Goal: Transaction & Acquisition: Purchase product/service

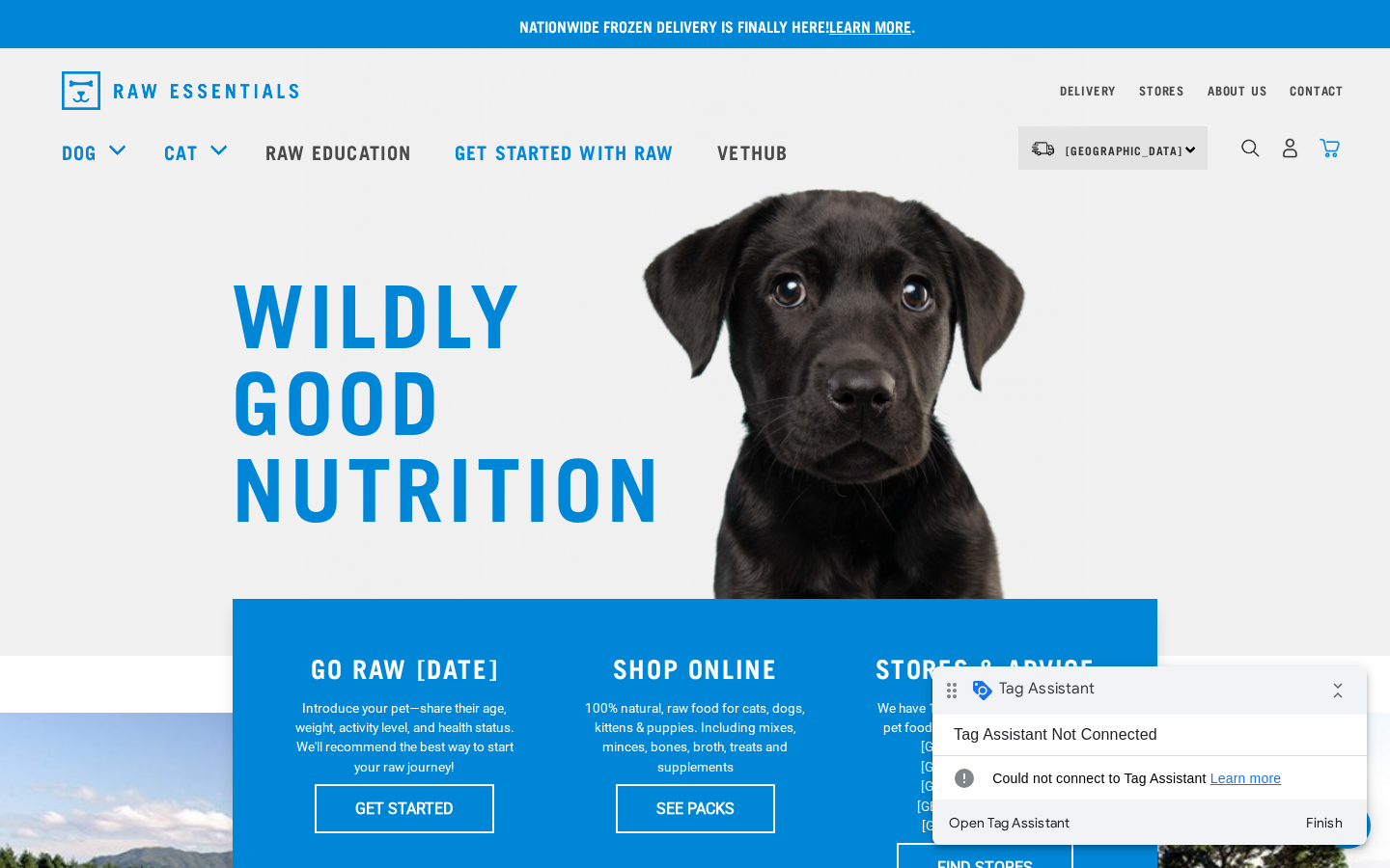
click at [1330, 151] on img "dropdown navigation" at bounding box center [1329, 148] width 20 height 20
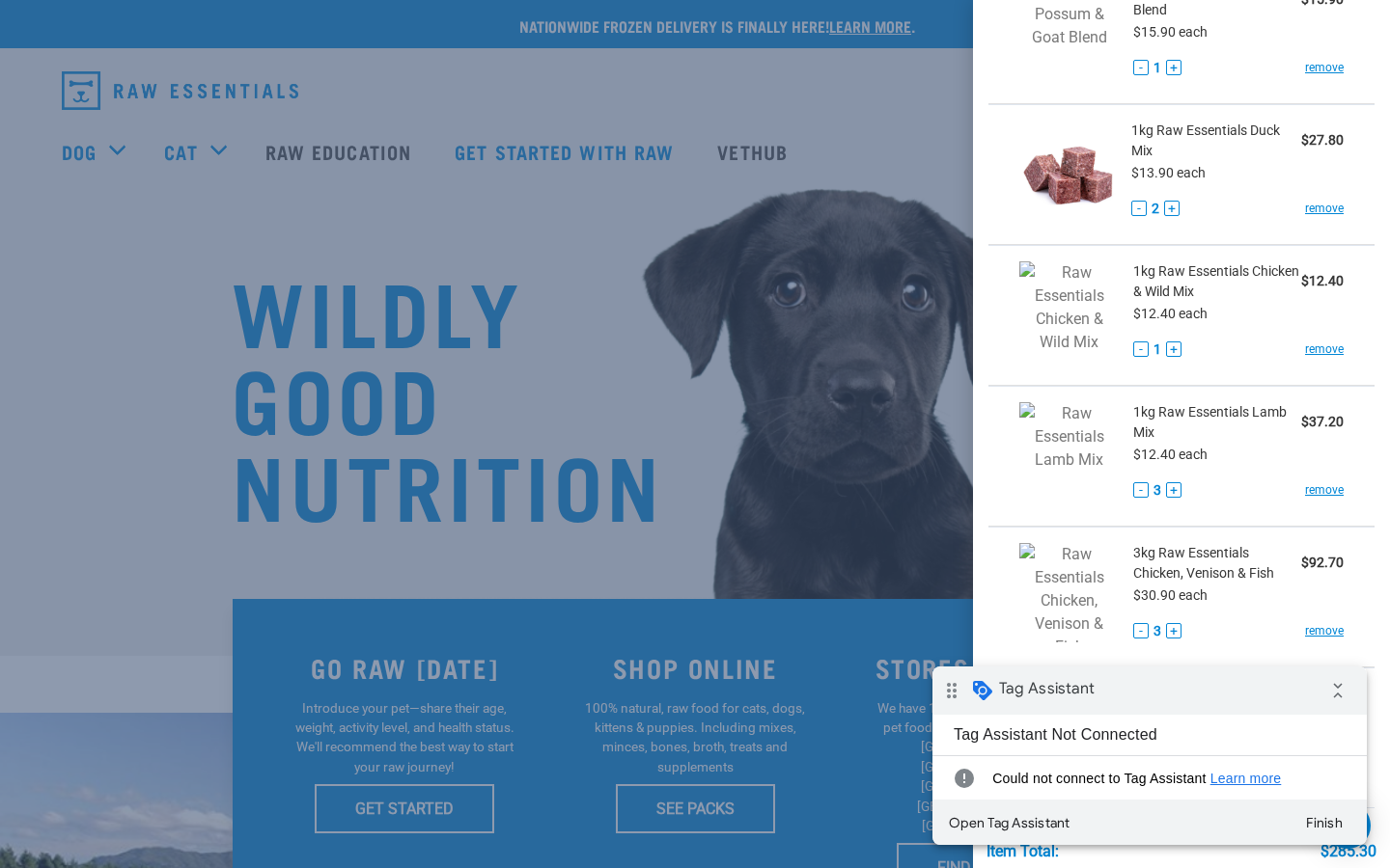
scroll to position [491, 0]
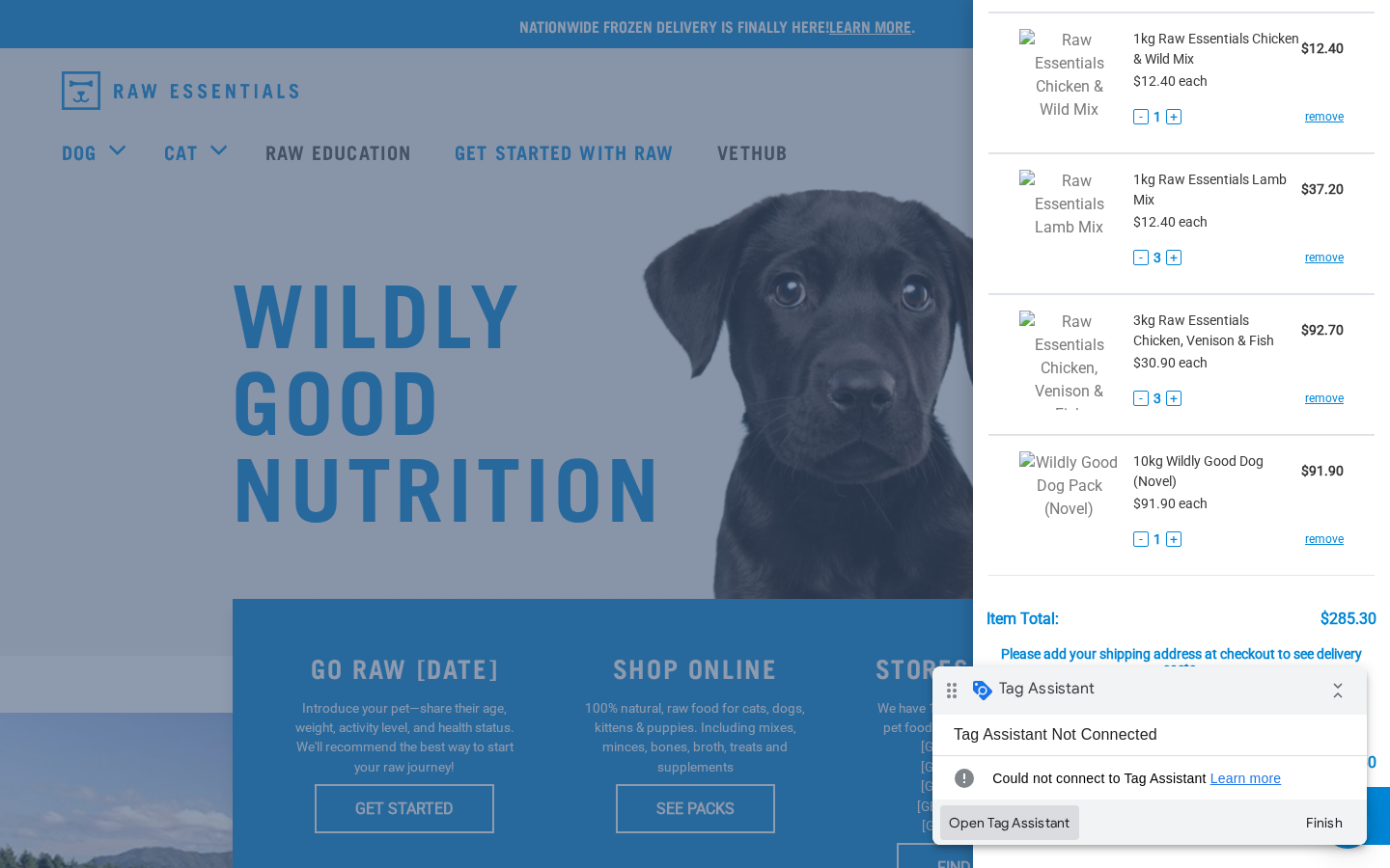
click at [1053, 825] on button "Open Tag Assistant" at bounding box center [1009, 823] width 139 height 35
click at [1303, 814] on button "Finish" at bounding box center [1325, 823] width 70 height 35
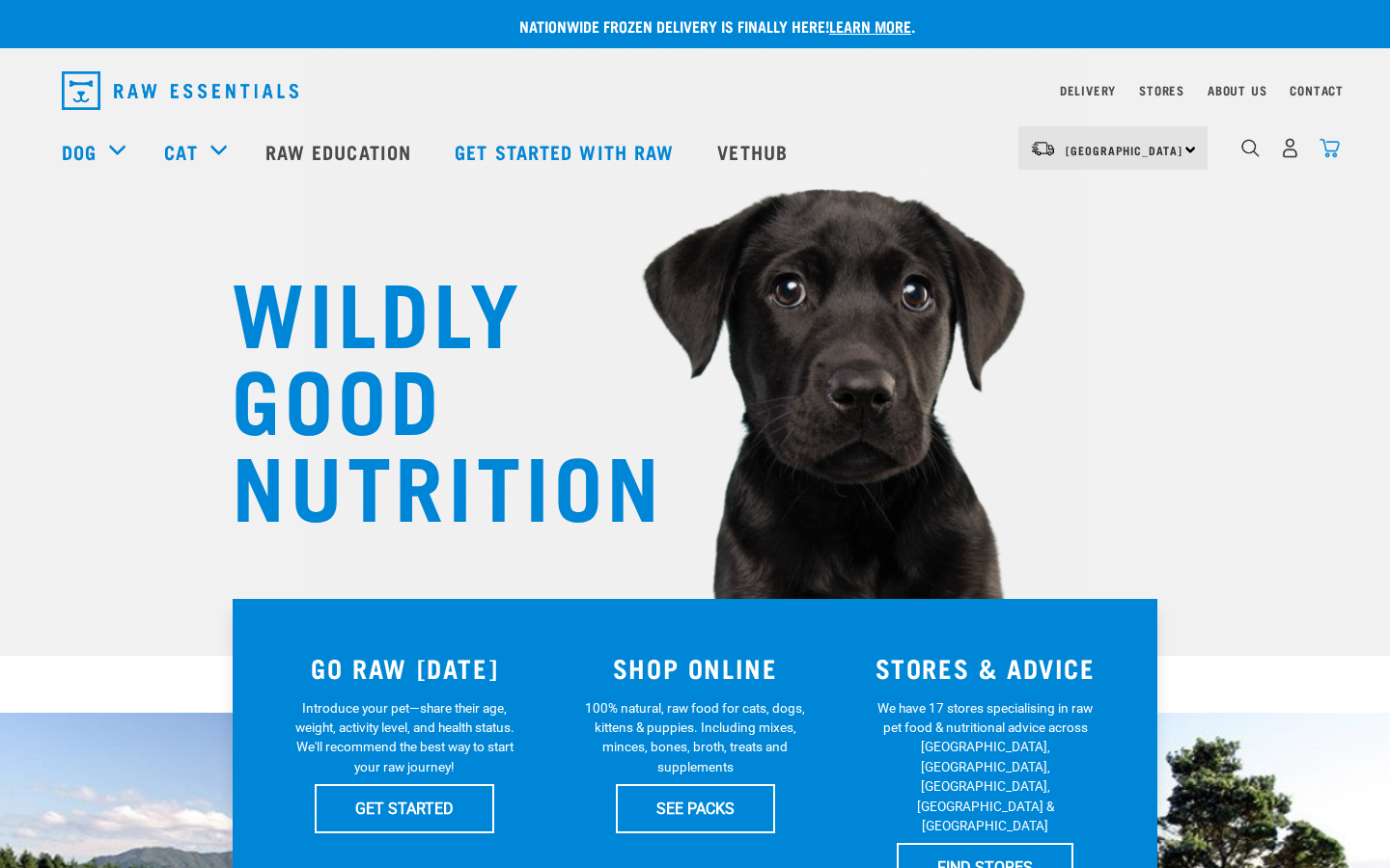
click at [1329, 146] on img "dropdown navigation" at bounding box center [1329, 148] width 20 height 20
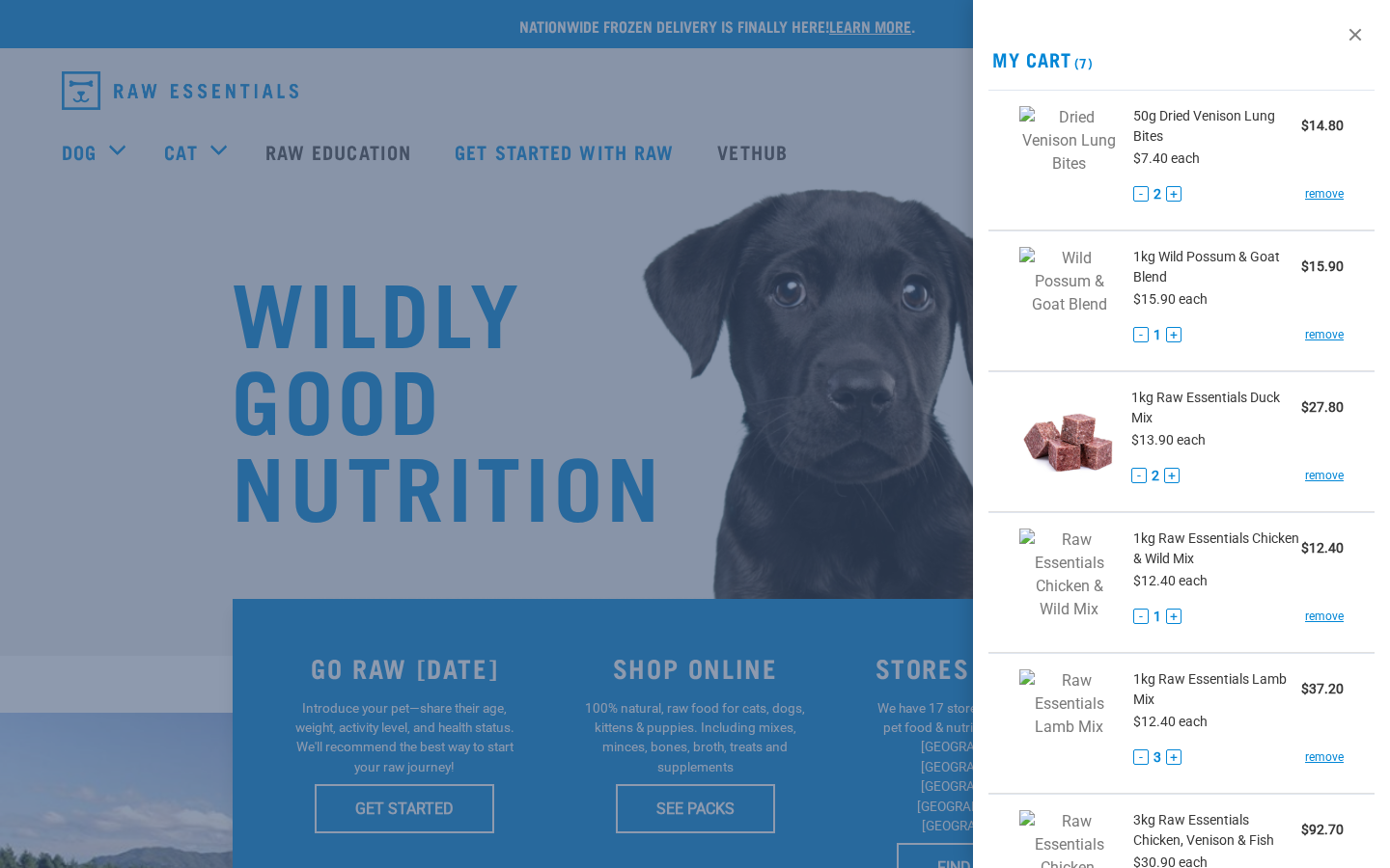
scroll to position [500, 0]
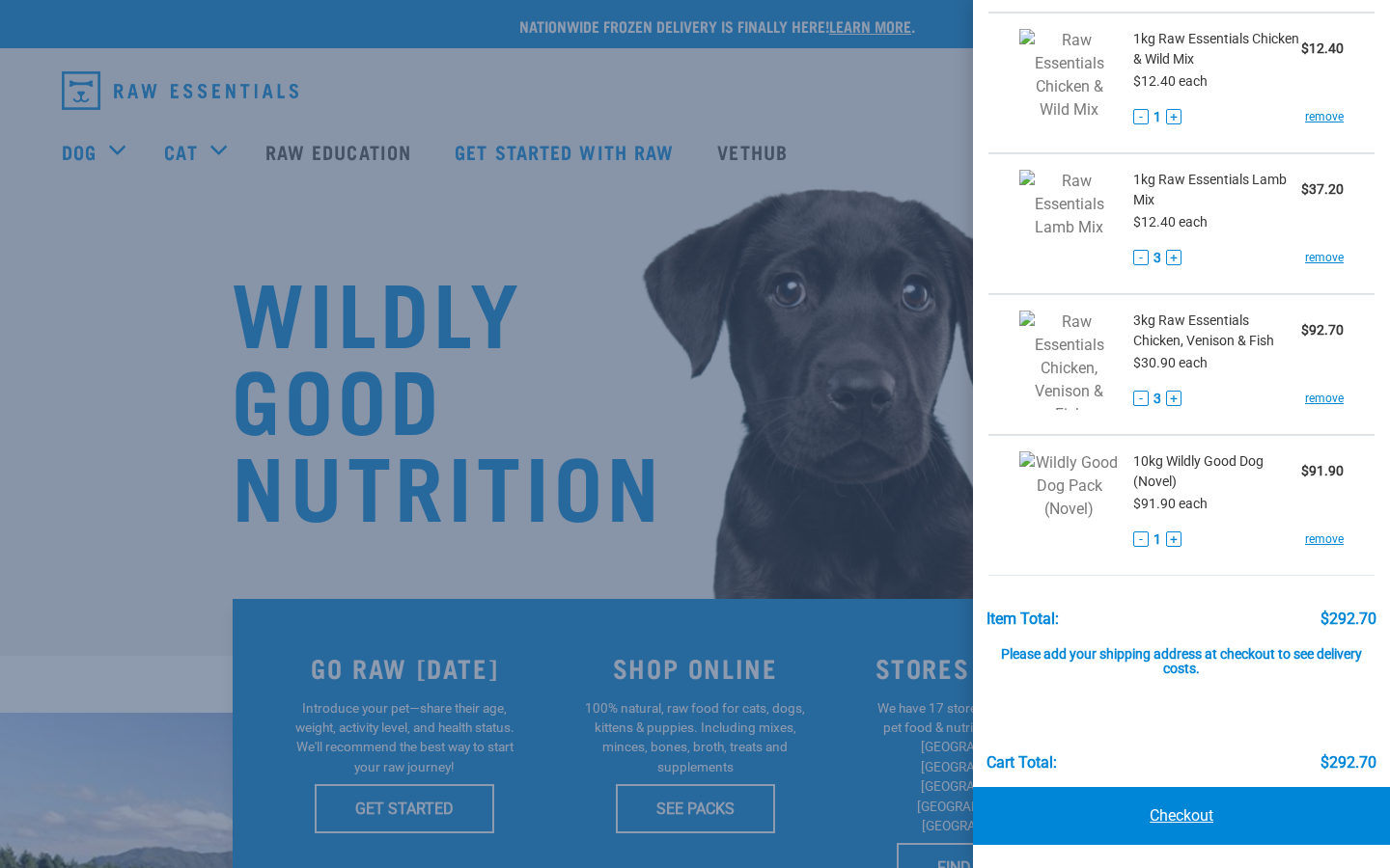
click at [1155, 818] on link "Checkout" at bounding box center [1181, 817] width 417 height 58
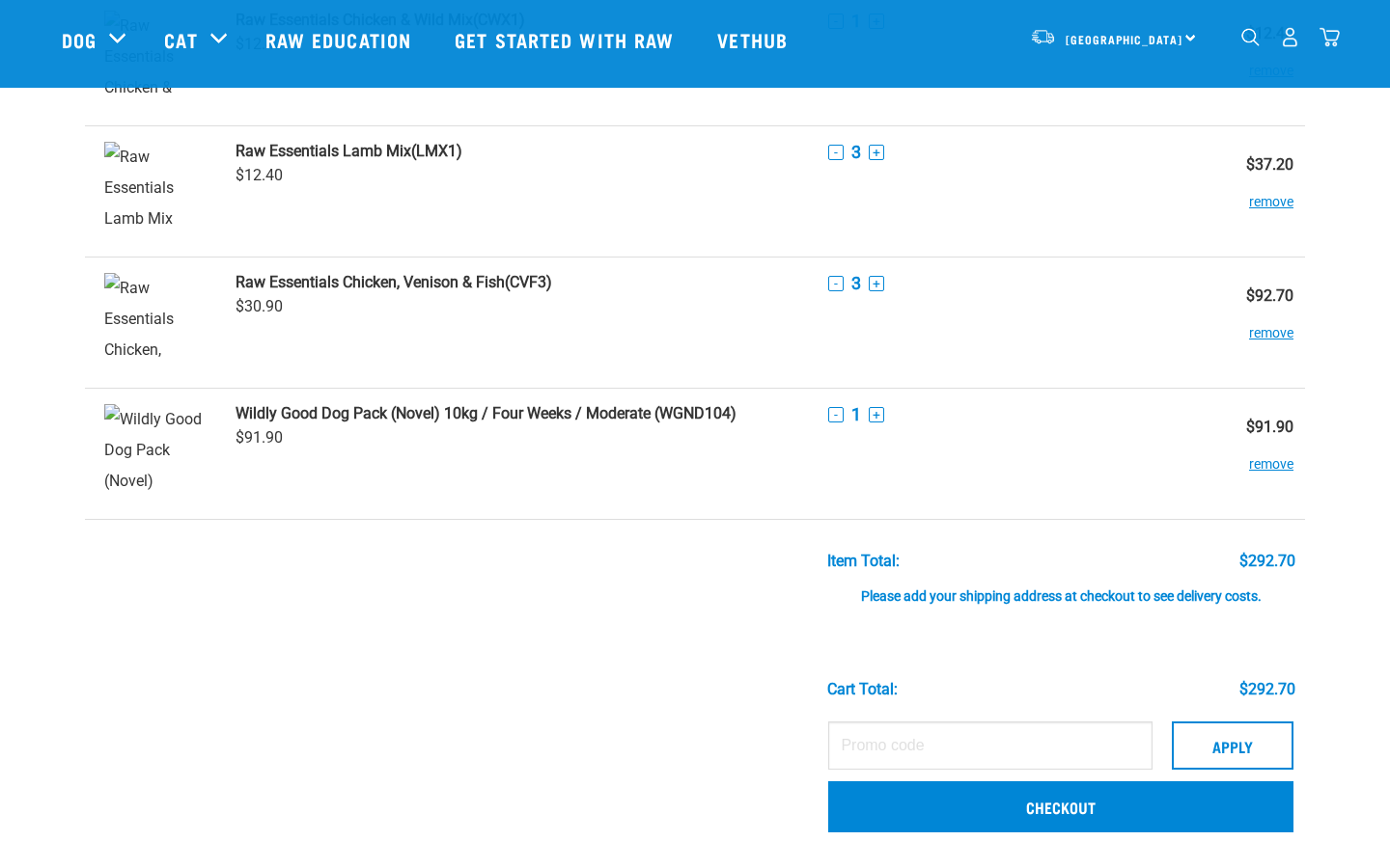
scroll to position [566, 0]
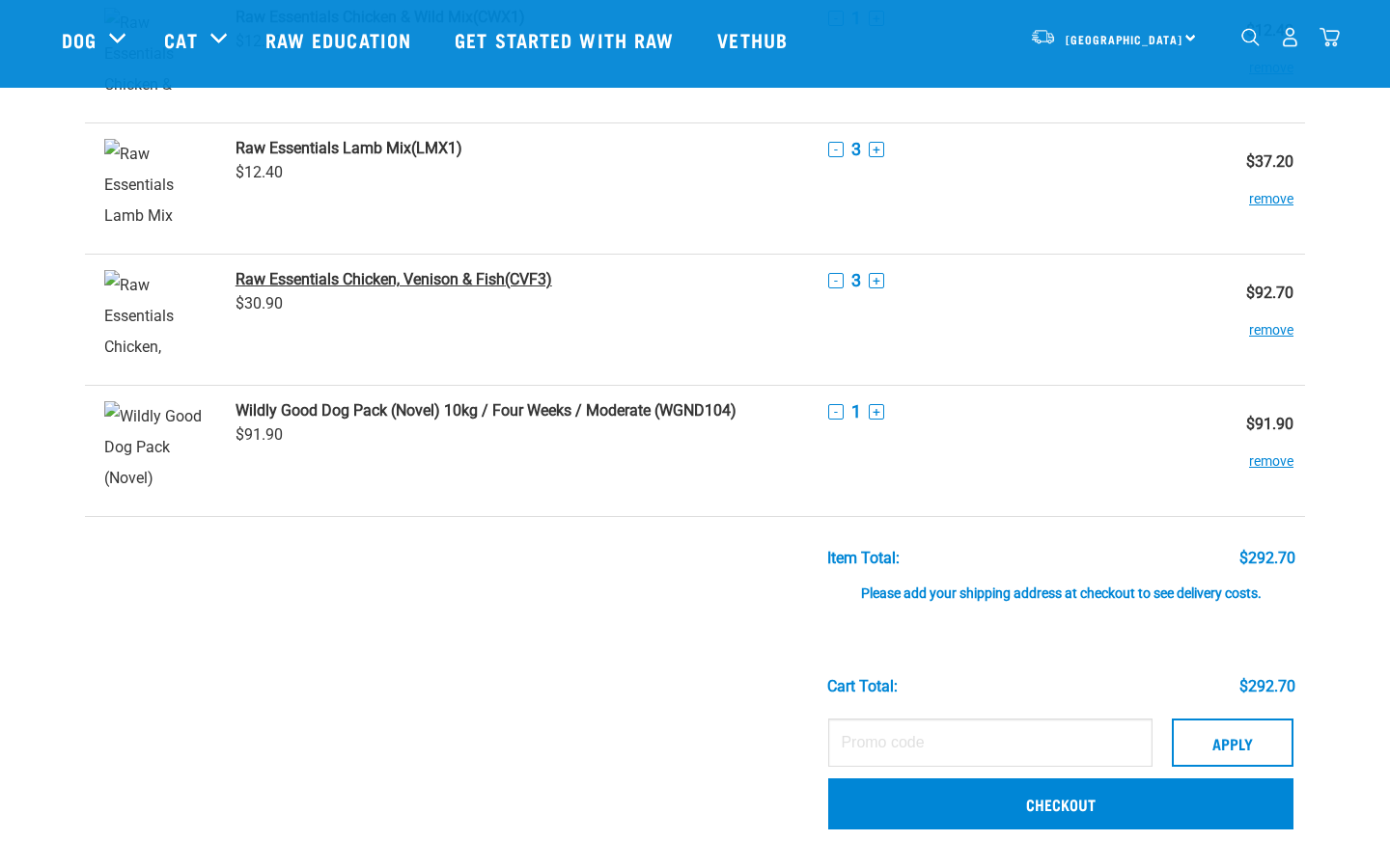
click at [429, 285] on strong "Raw Essentials Chicken, Venison & Fish" at bounding box center [369, 279] width 269 height 18
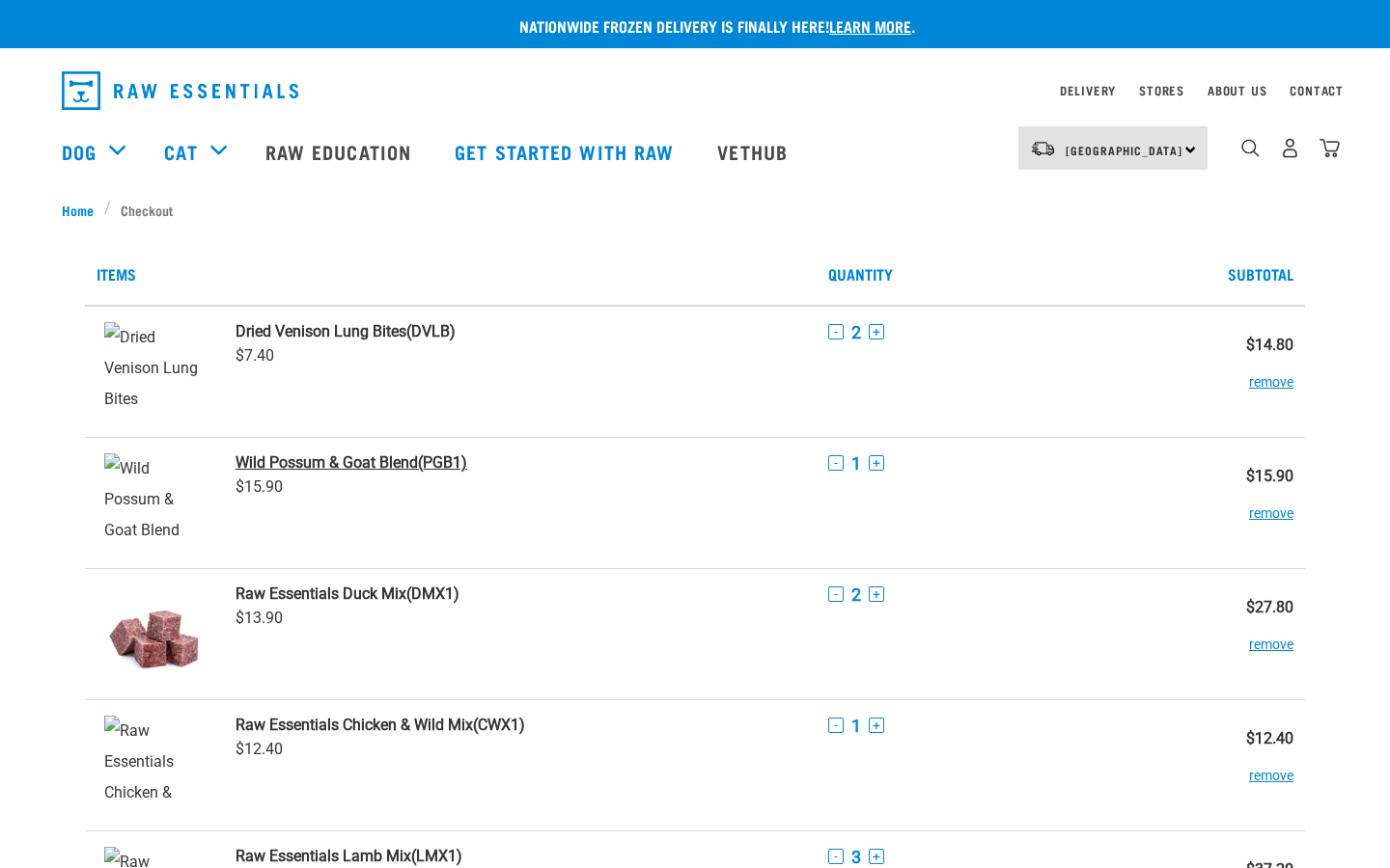
click at [364, 465] on strong "Wild Possum & Goat Blend" at bounding box center [326, 462] width 183 height 18
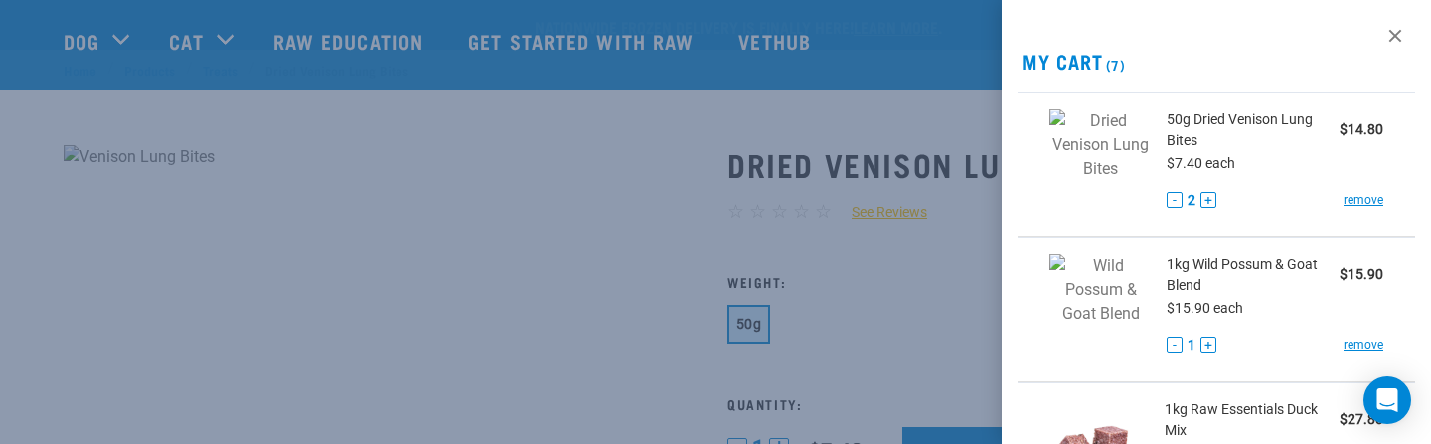
scroll to position [159, 0]
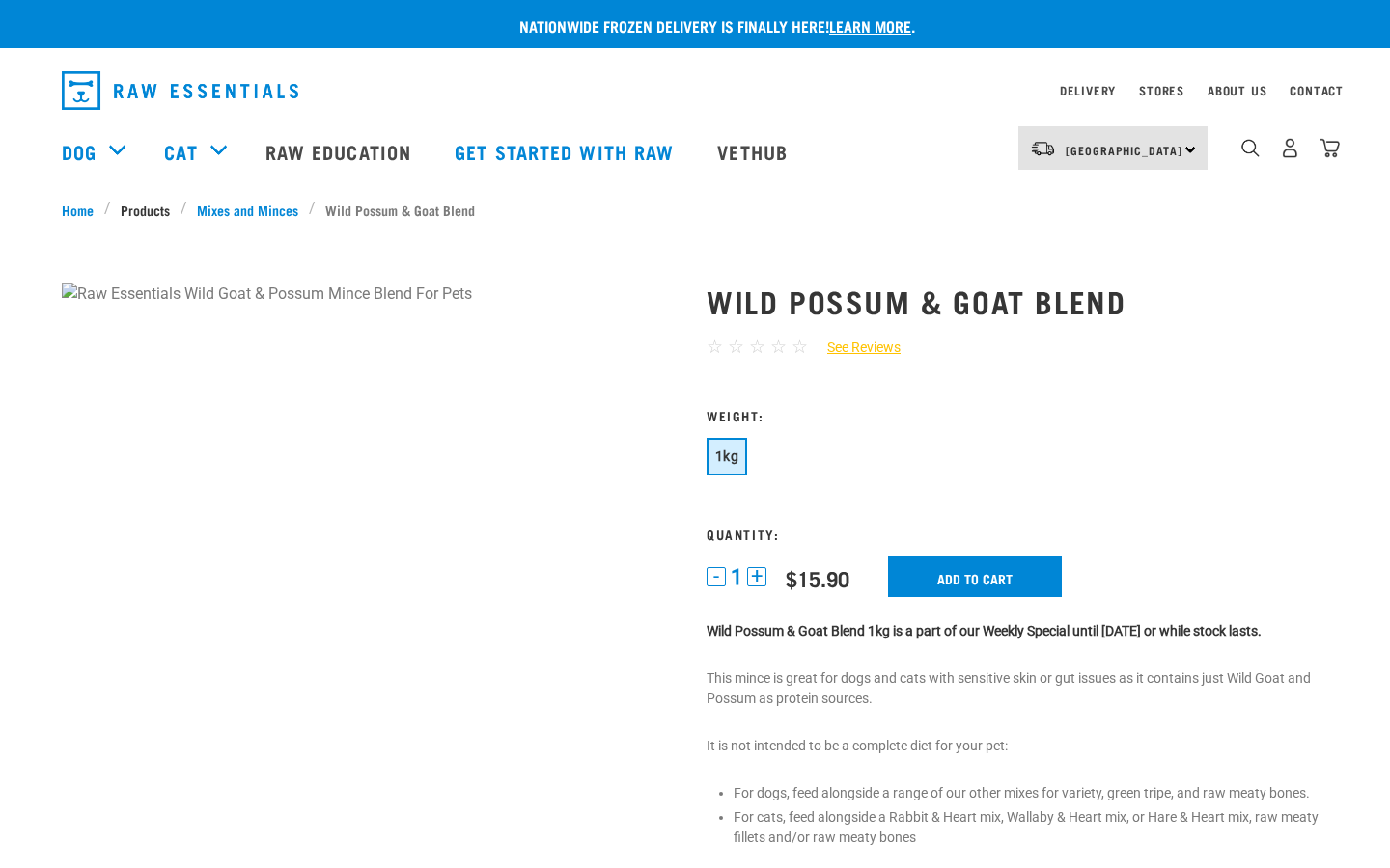
click at [140, 210] on link "Products" at bounding box center [146, 210] width 70 height 20
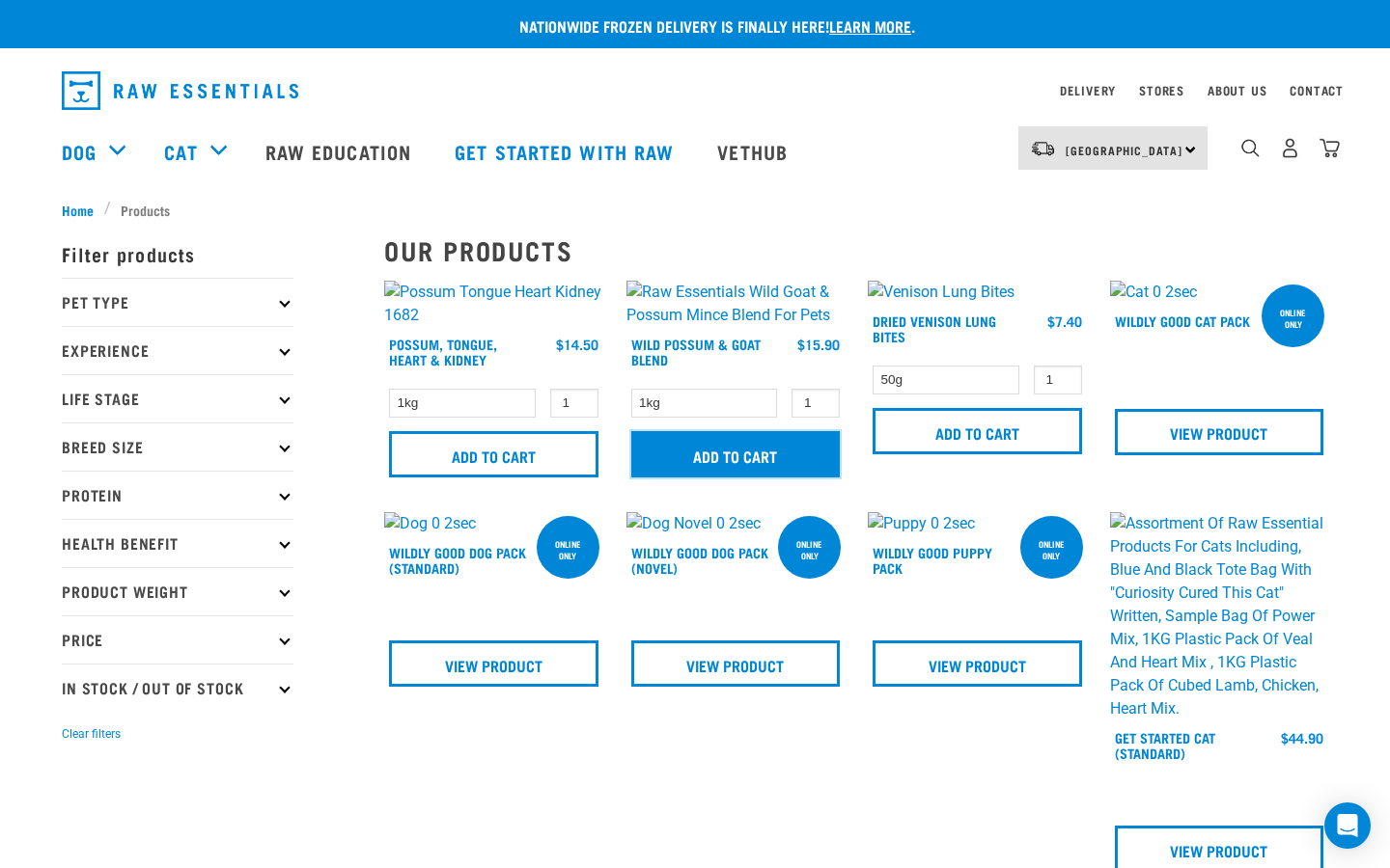
click at [709, 459] on input "Add to cart" at bounding box center [736, 454] width 210 height 47
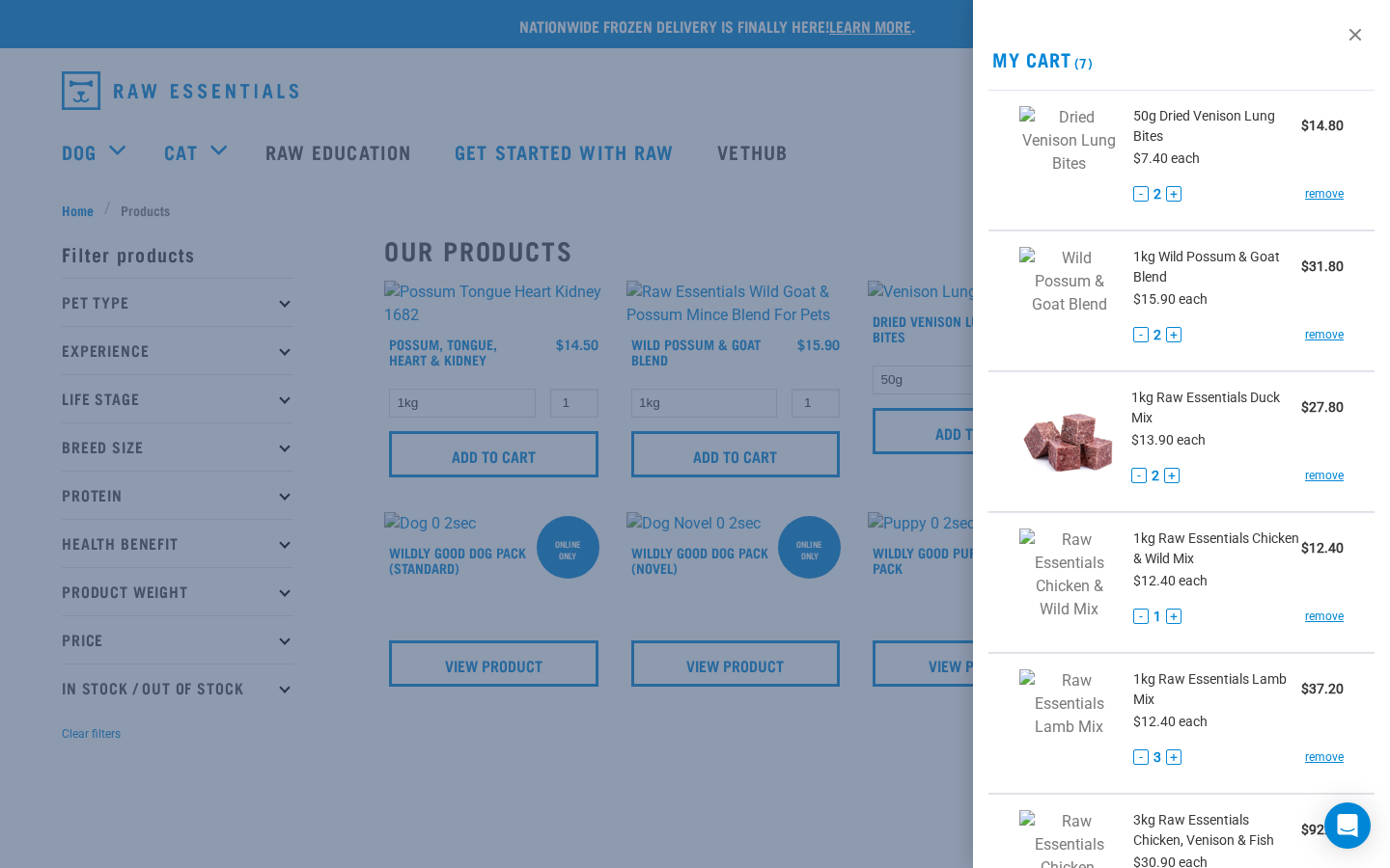
click at [844, 510] on div at bounding box center [695, 434] width 1390 height 868
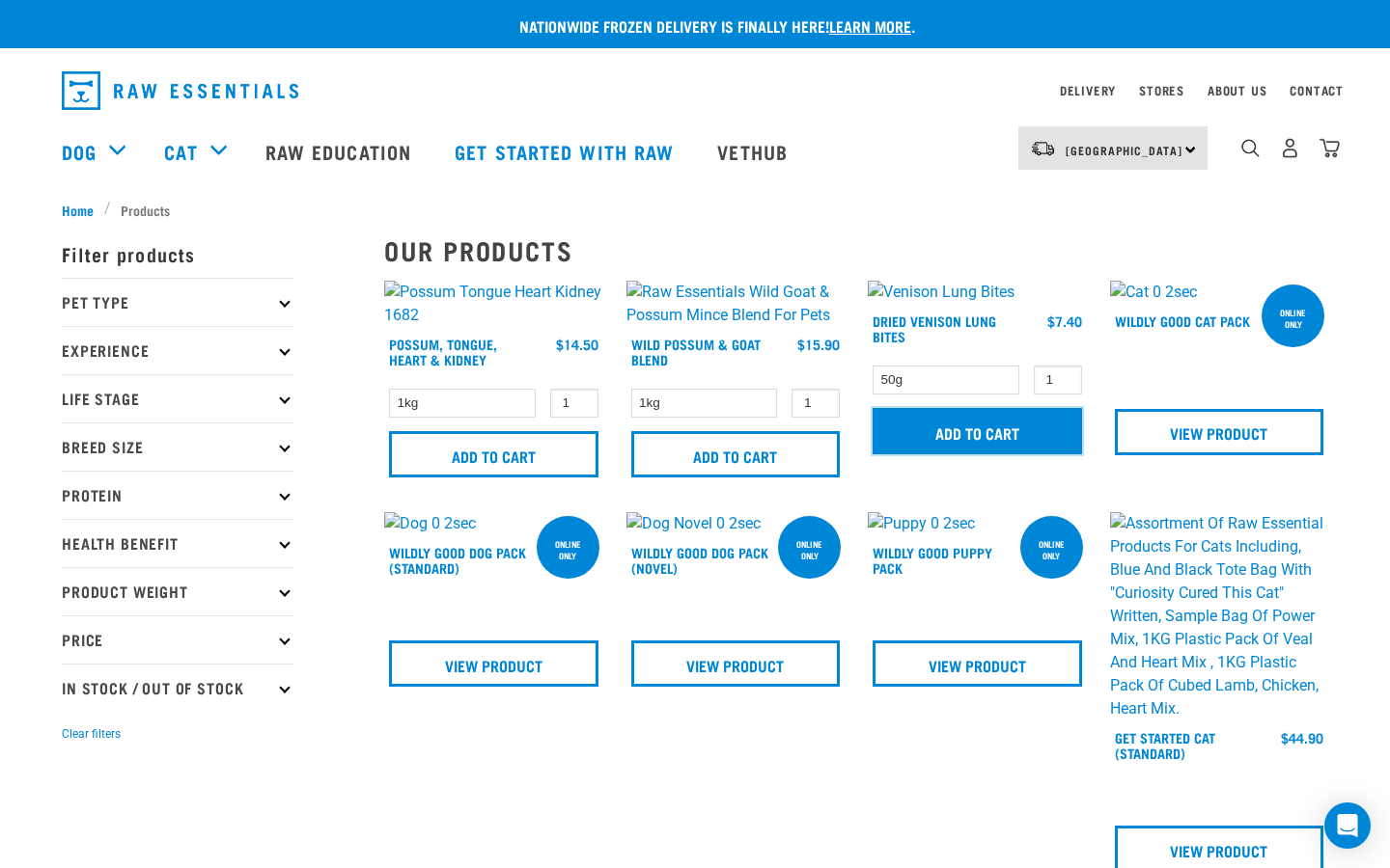
click at [1024, 443] on input "Add to cart" at bounding box center [977, 431] width 210 height 47
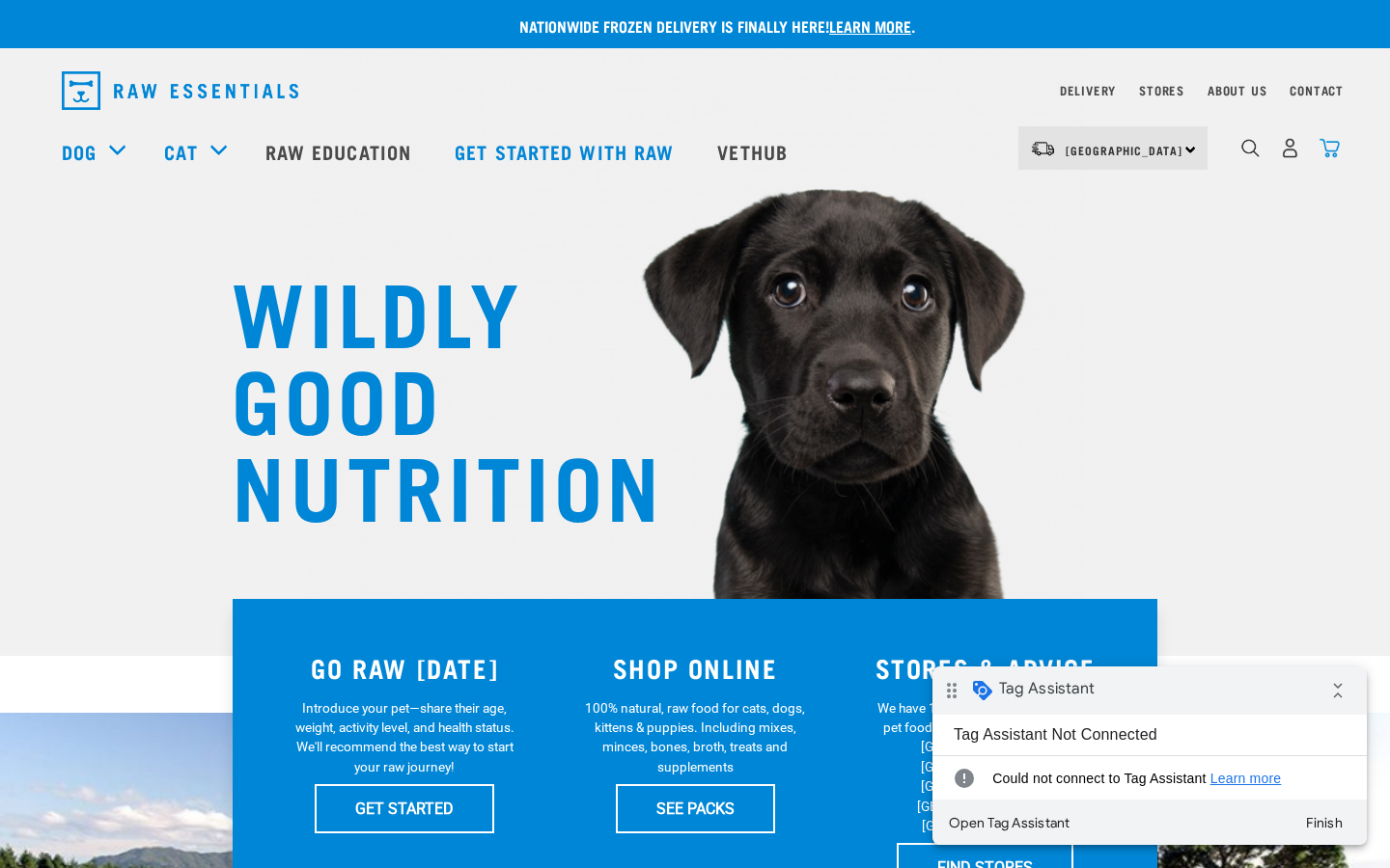
click at [1329, 146] on img "dropdown navigation" at bounding box center [1329, 148] width 20 height 20
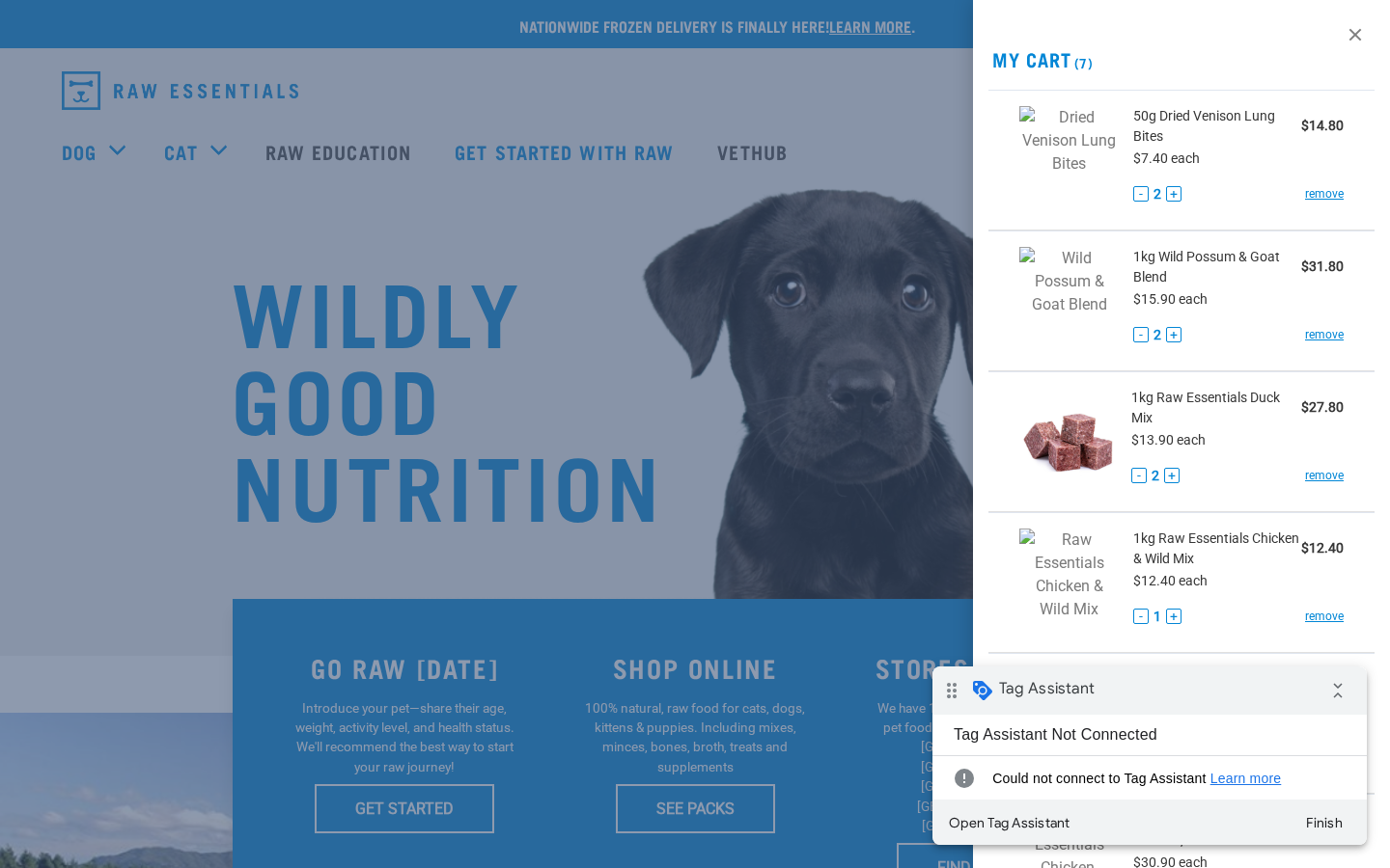
scroll to position [500, 0]
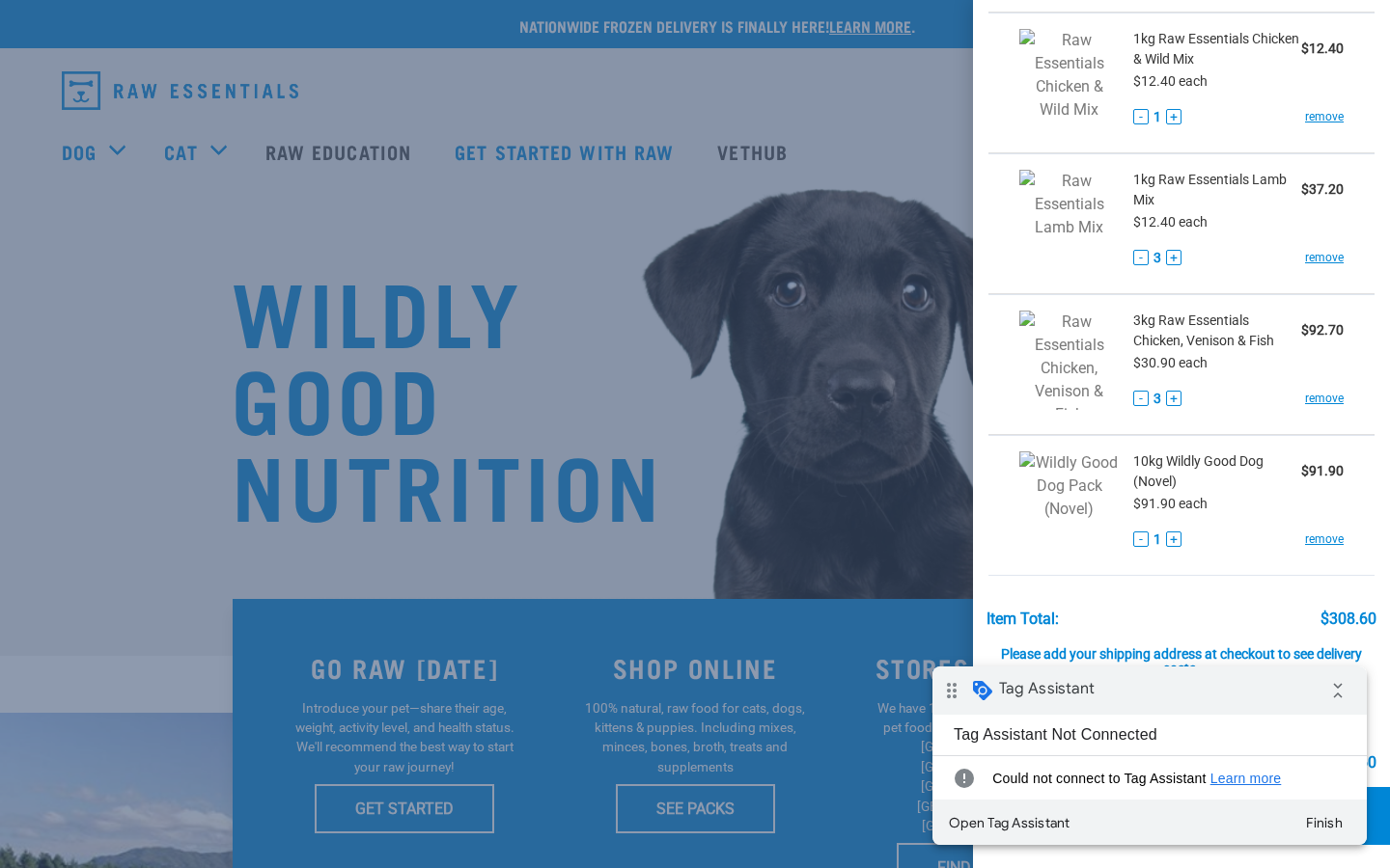
click at [1375, 806] on link "Checkout" at bounding box center [1181, 817] width 417 height 58
click at [1244, 709] on div "drag_indicator Tag Assistant collapse_all" at bounding box center [1147, 691] width 434 height 49
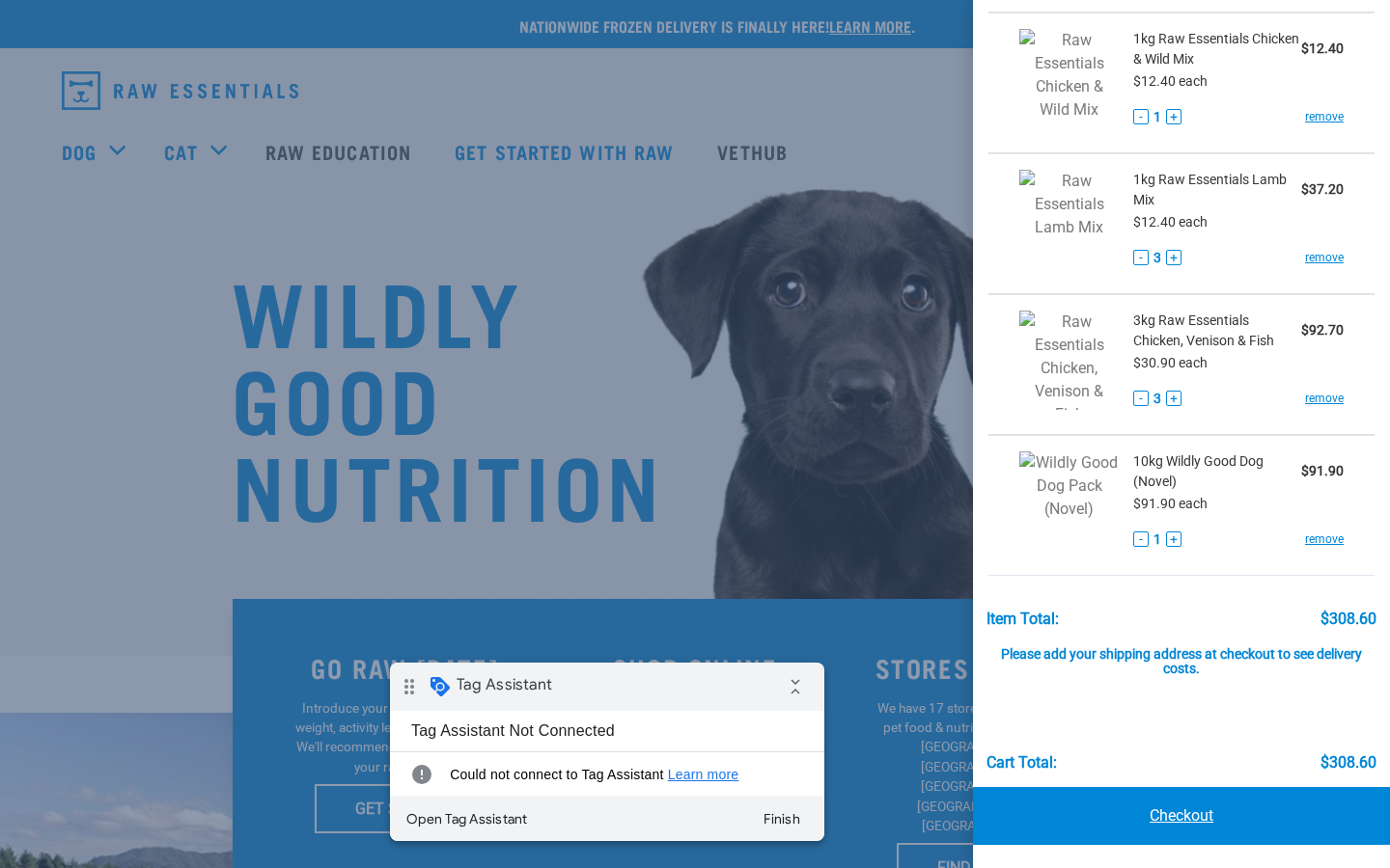
click at [1155, 814] on link "Checkout" at bounding box center [1181, 817] width 417 height 58
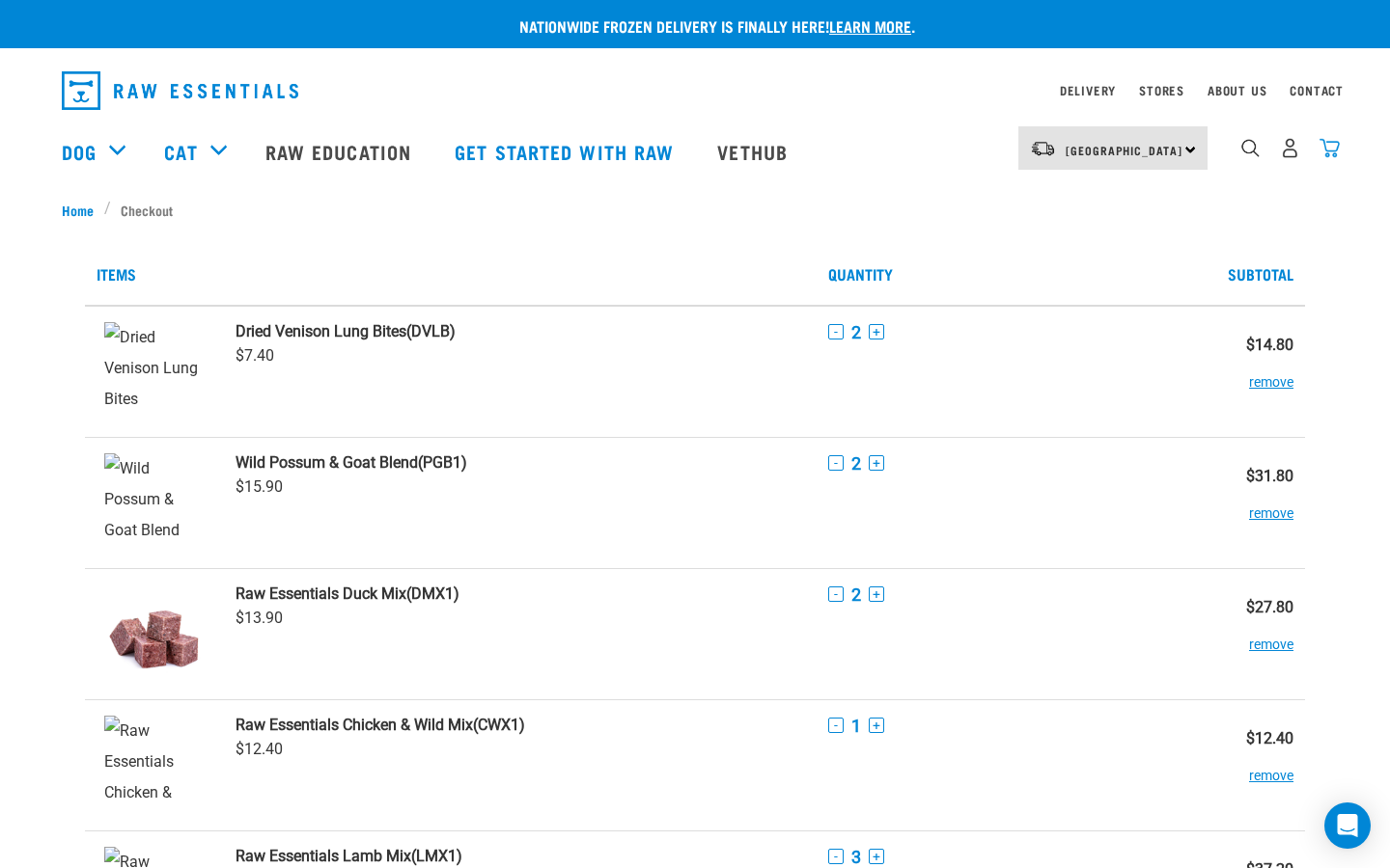
click at [1327, 152] on img "dropdown navigation" at bounding box center [1329, 148] width 20 height 20
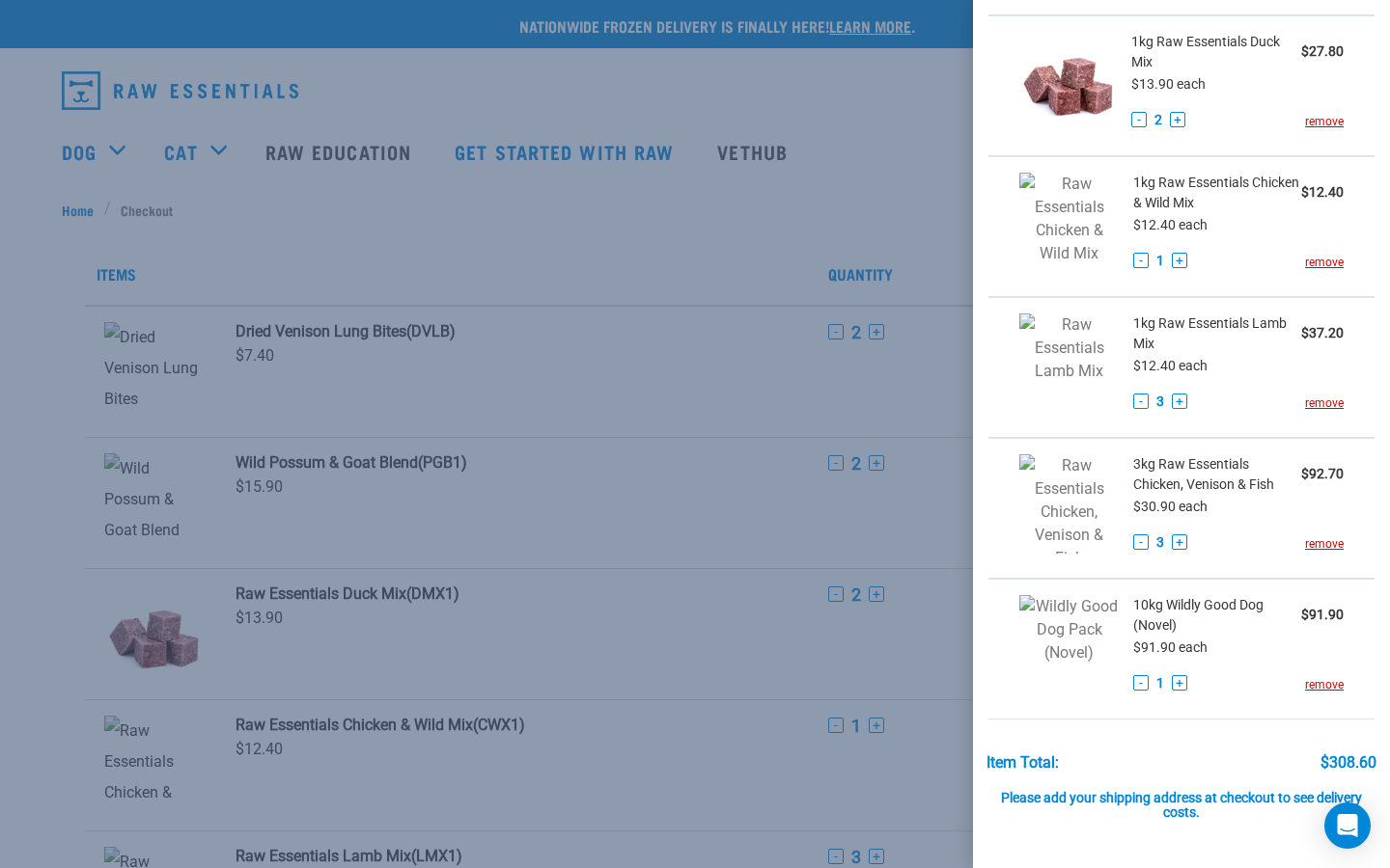
scroll to position [500, 0]
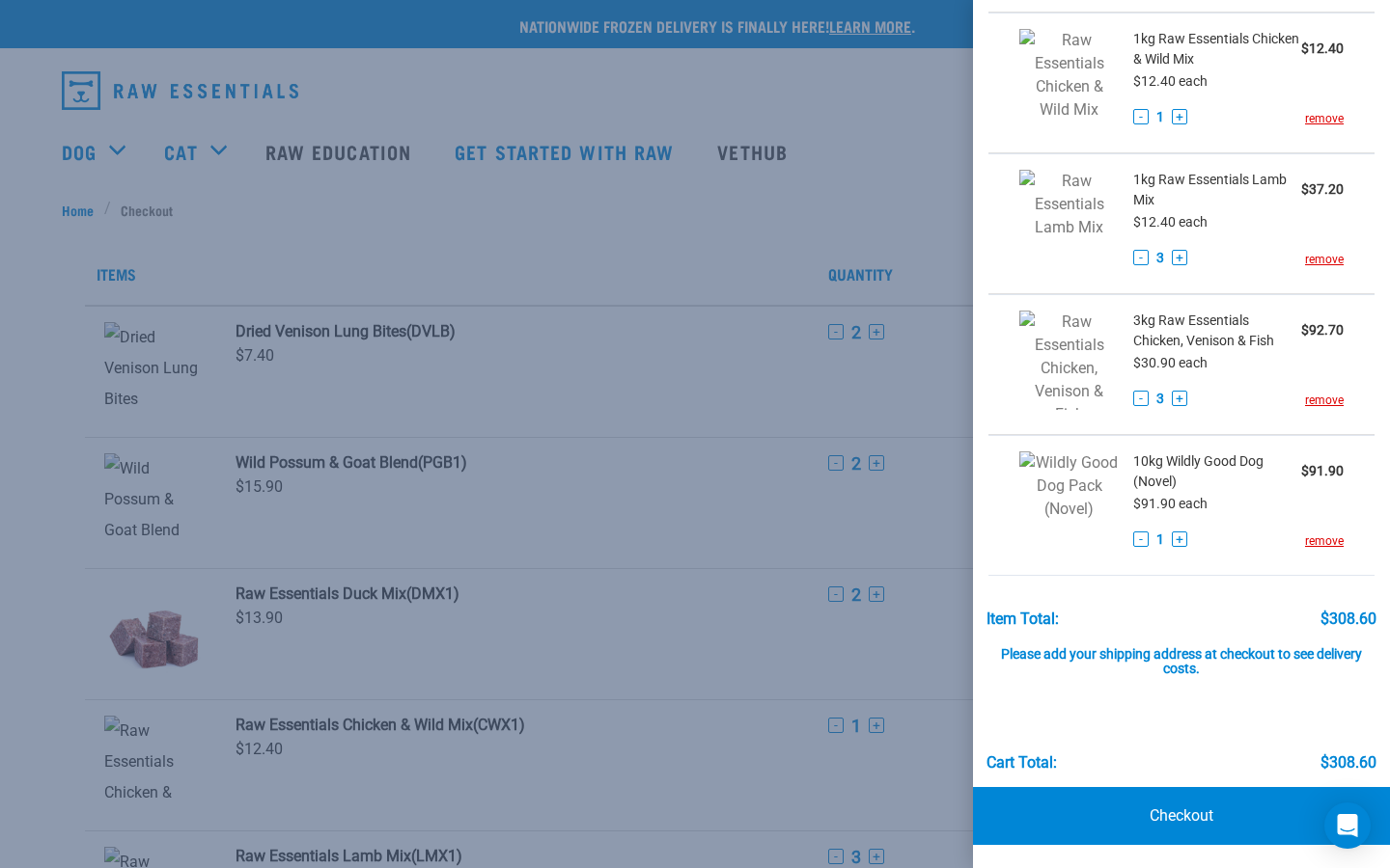
click at [782, 638] on div at bounding box center [695, 434] width 1390 height 868
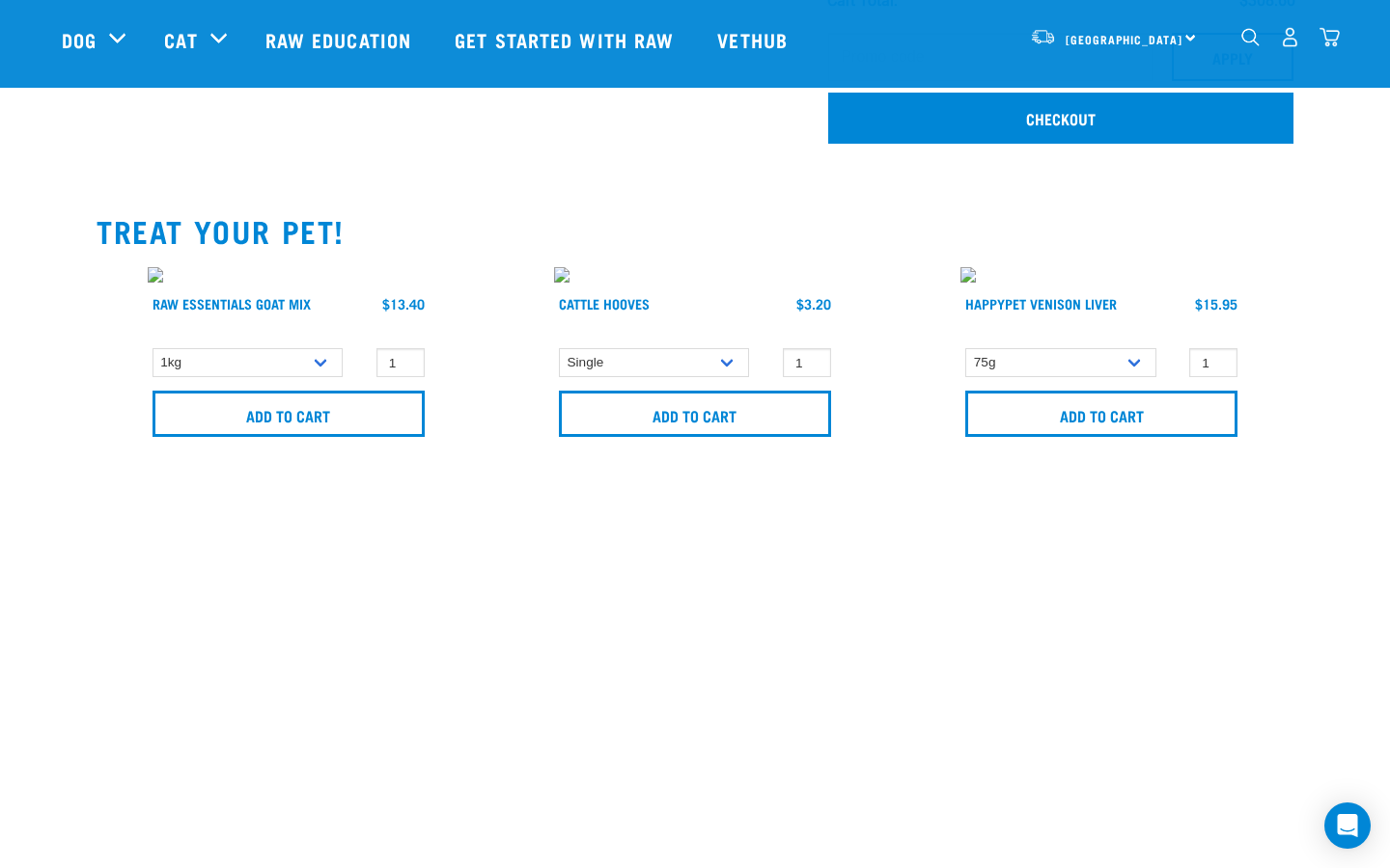
scroll to position [1222, 0]
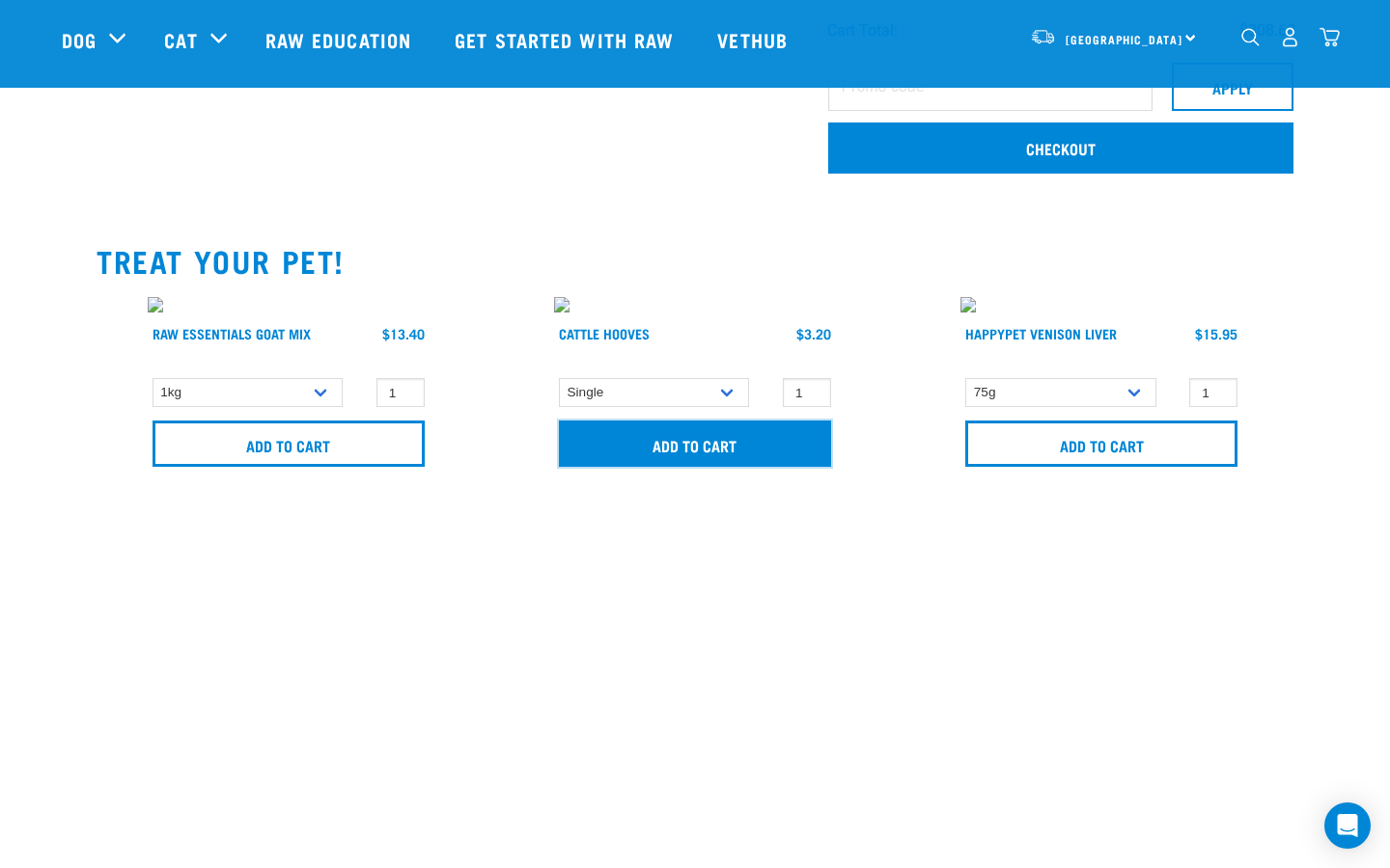
click at [742, 437] on input "Add to cart" at bounding box center [695, 444] width 272 height 47
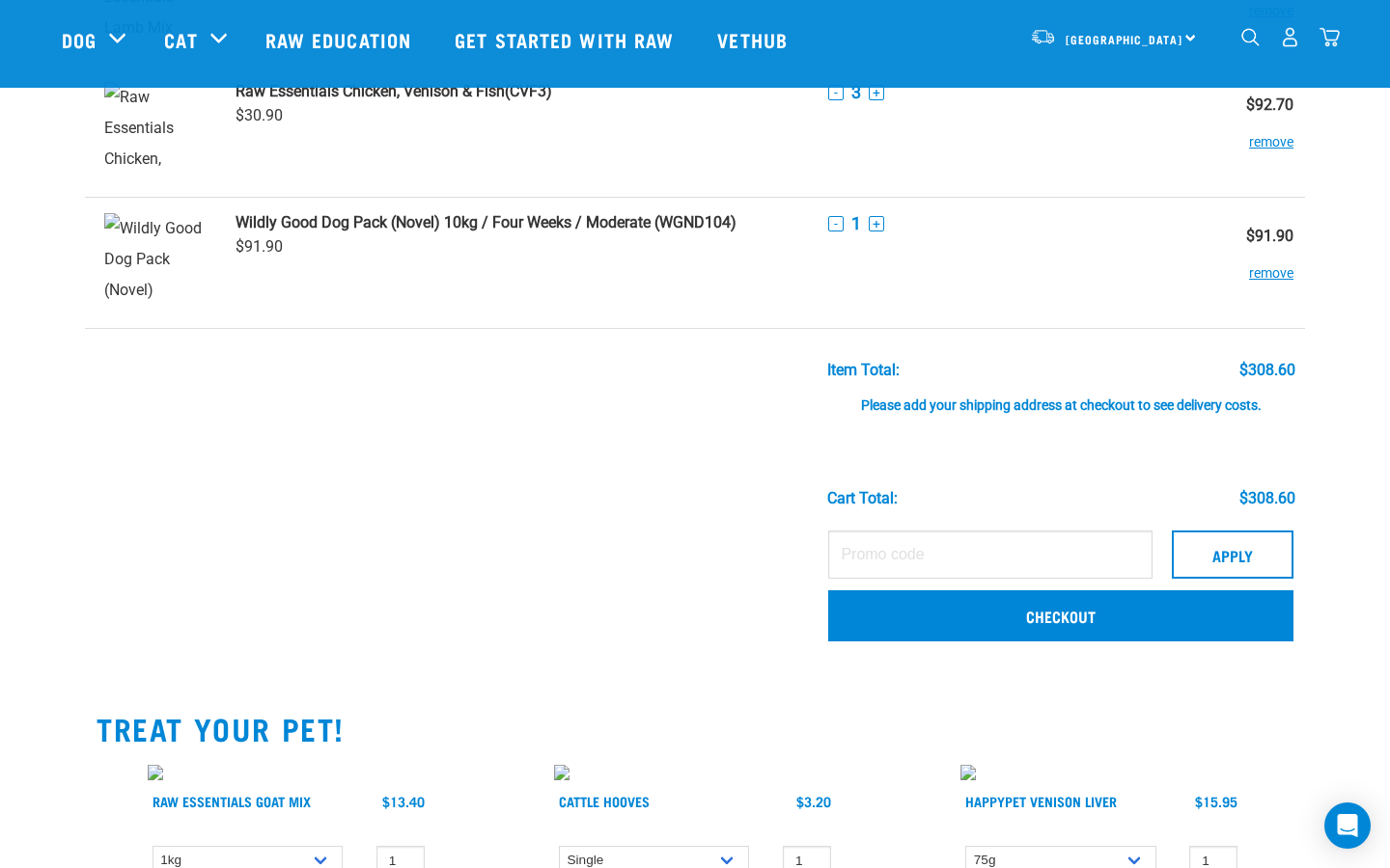
scroll to position [0, 0]
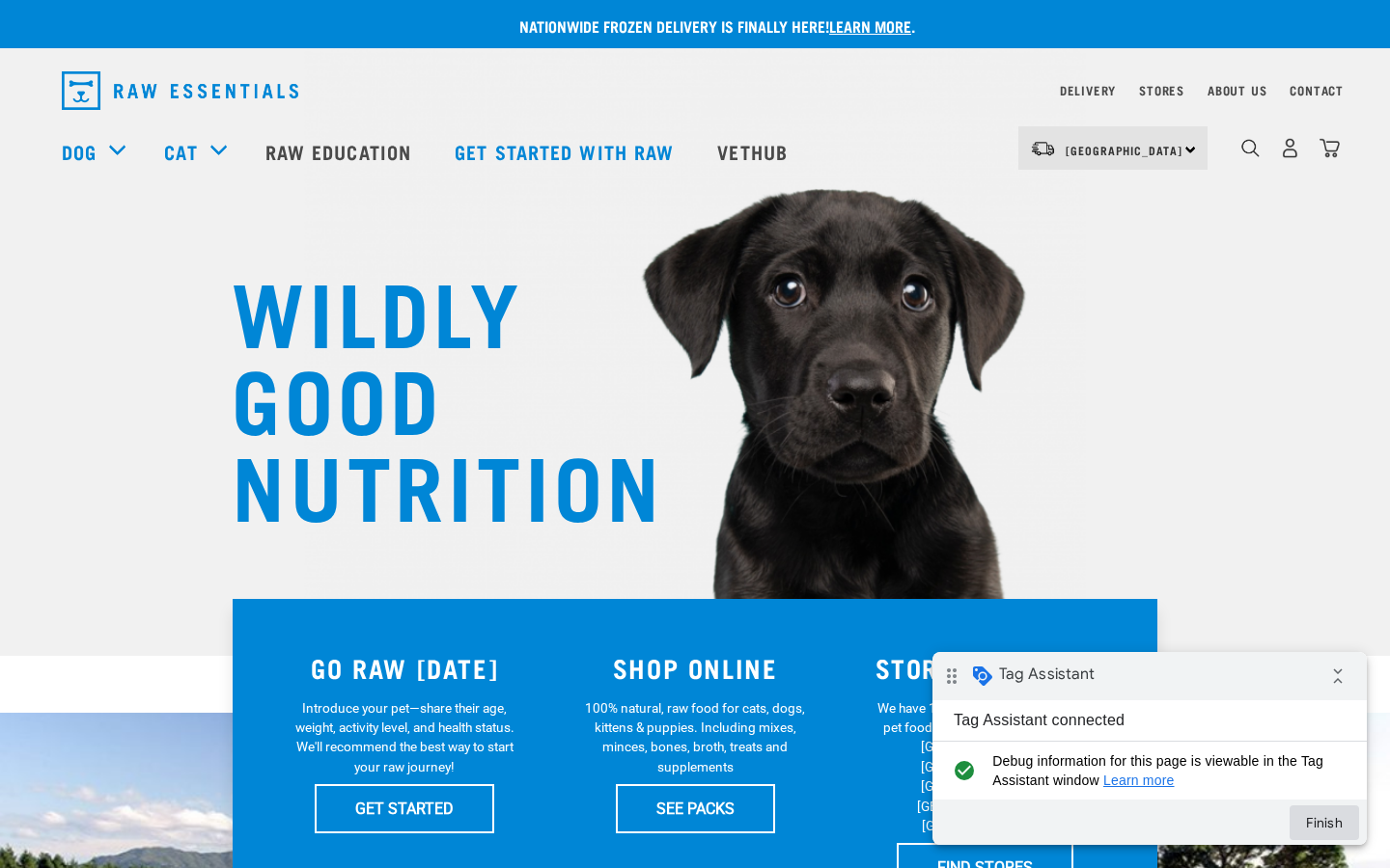
click at [1313, 816] on button "Finish" at bounding box center [1325, 823] width 70 height 35
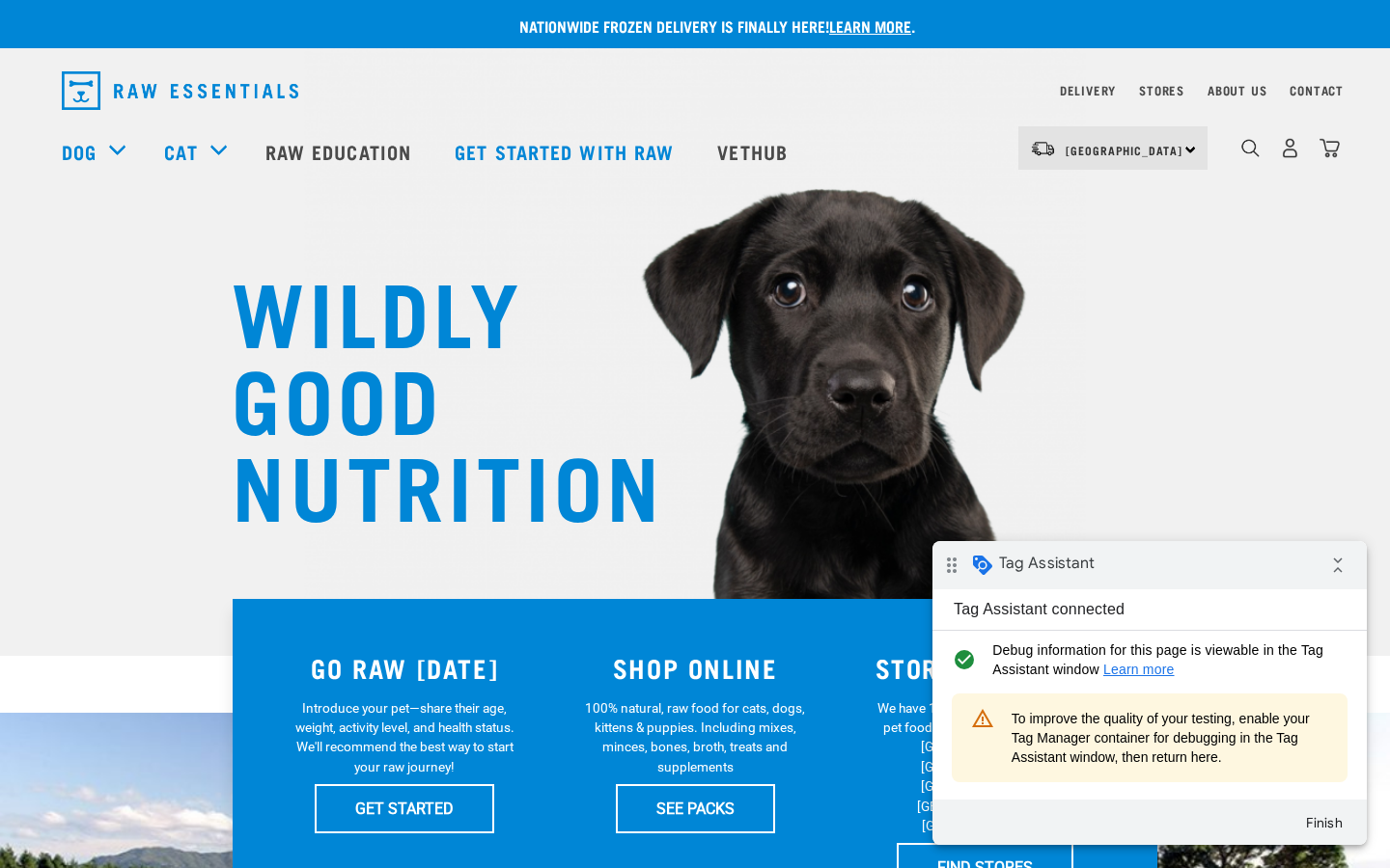
click at [1145, 761] on span "To improve the quality of your testing, enable your Tag Manager container for d…" at bounding box center [1170, 738] width 317 height 58
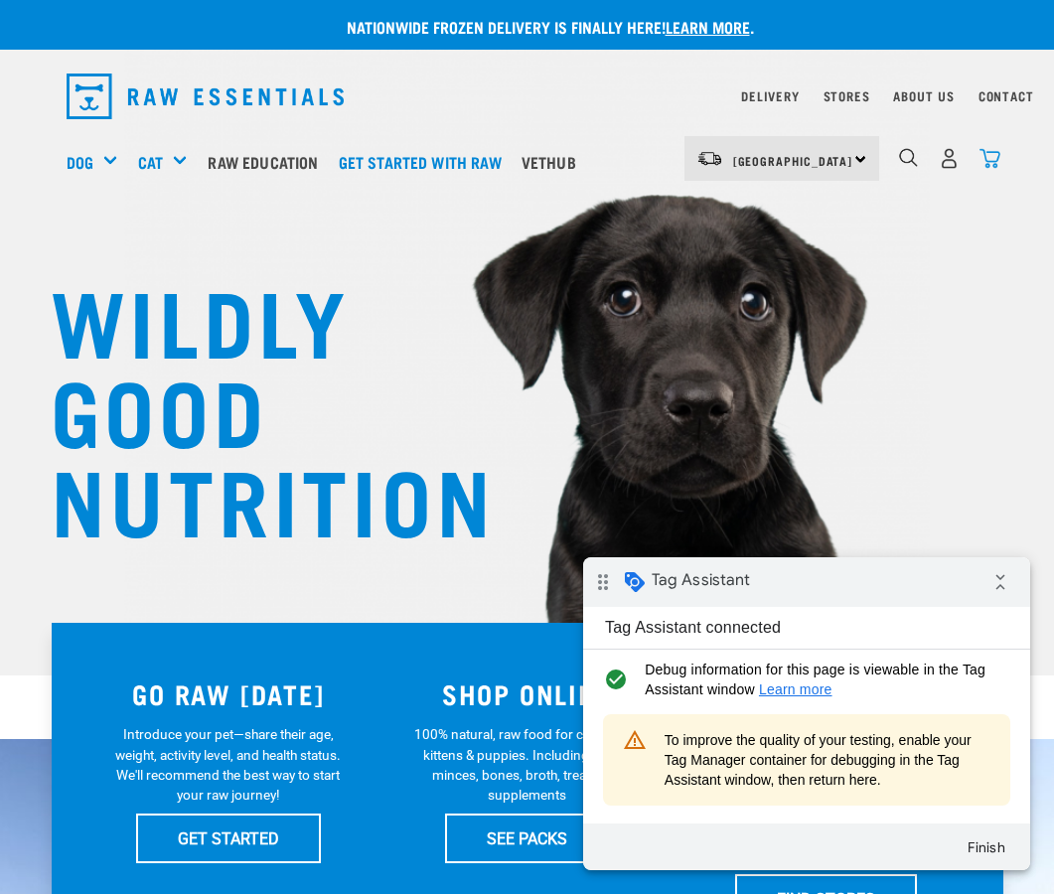
click at [980, 160] on img "dropdown navigation" at bounding box center [990, 158] width 21 height 21
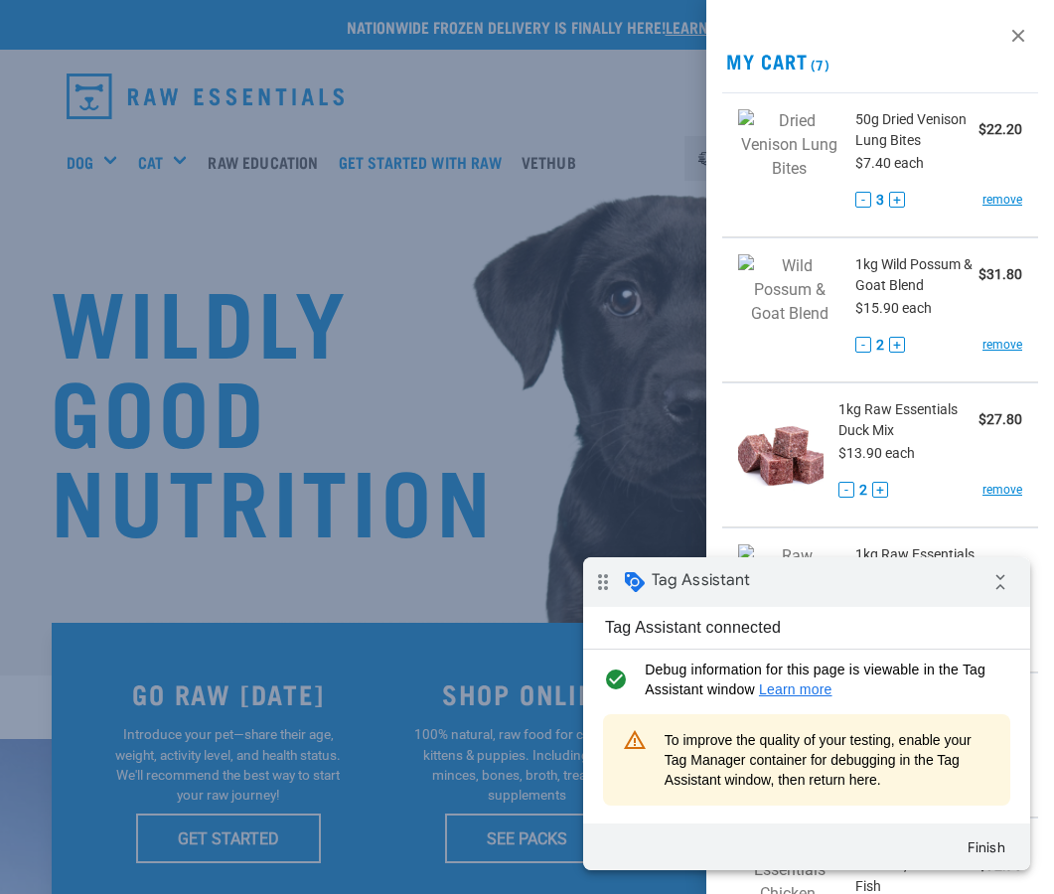
scroll to position [515, 0]
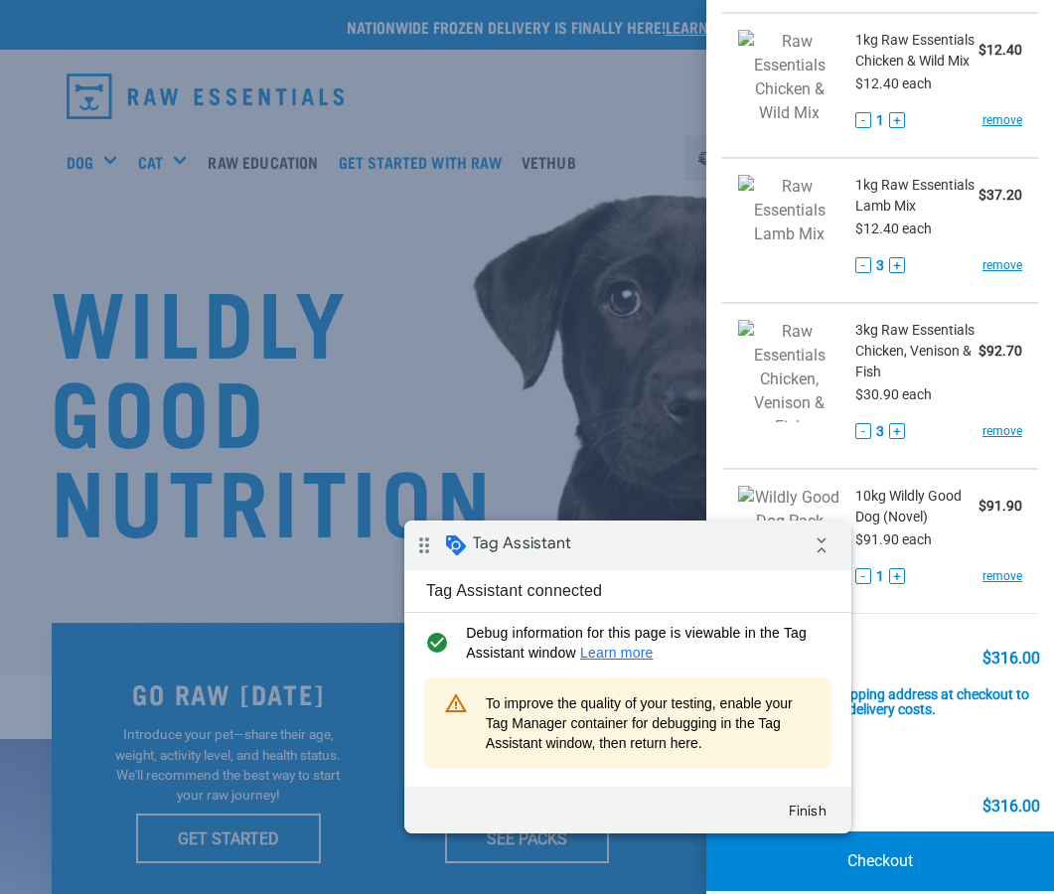
drag, startPoint x: 767, startPoint y: 539, endPoint x: 749, endPoint y: 524, distance: 23.3
click at [767, 539] on div "drag_indicator Tag Assistant collapse_all" at bounding box center [627, 546] width 447 height 50
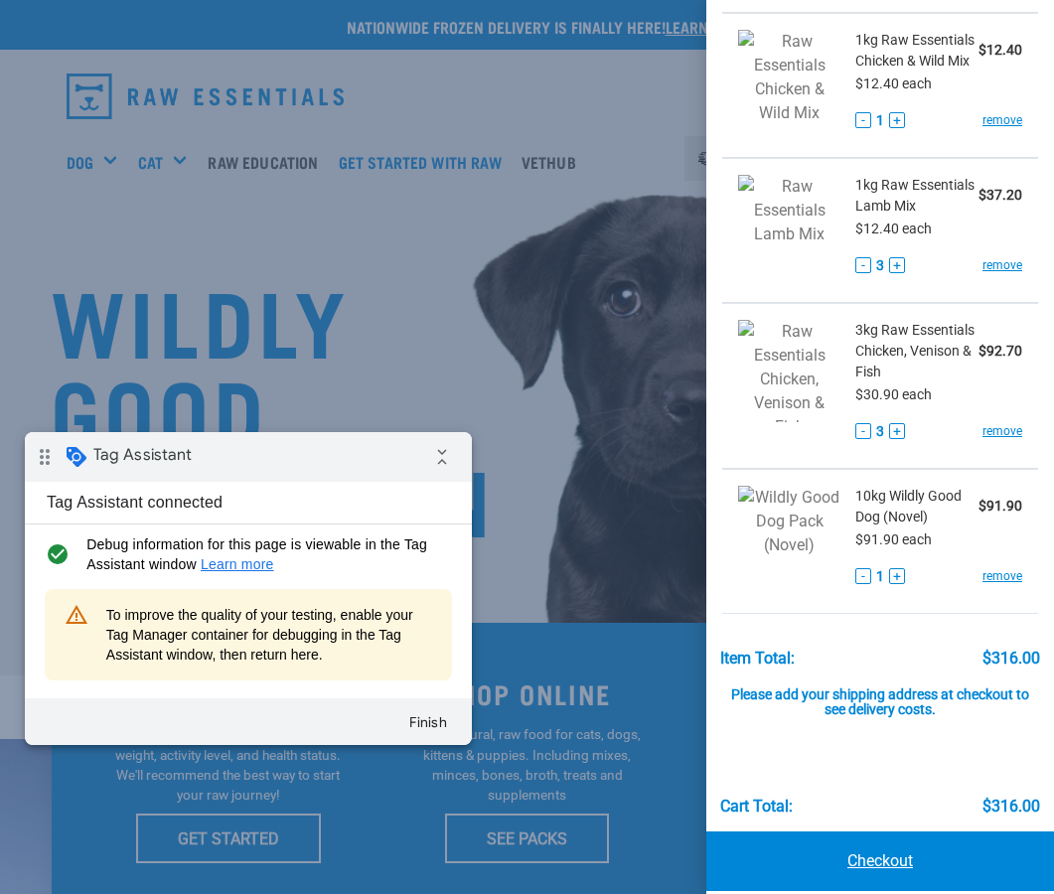
click at [877, 850] on link "Checkout" at bounding box center [880, 862] width 348 height 60
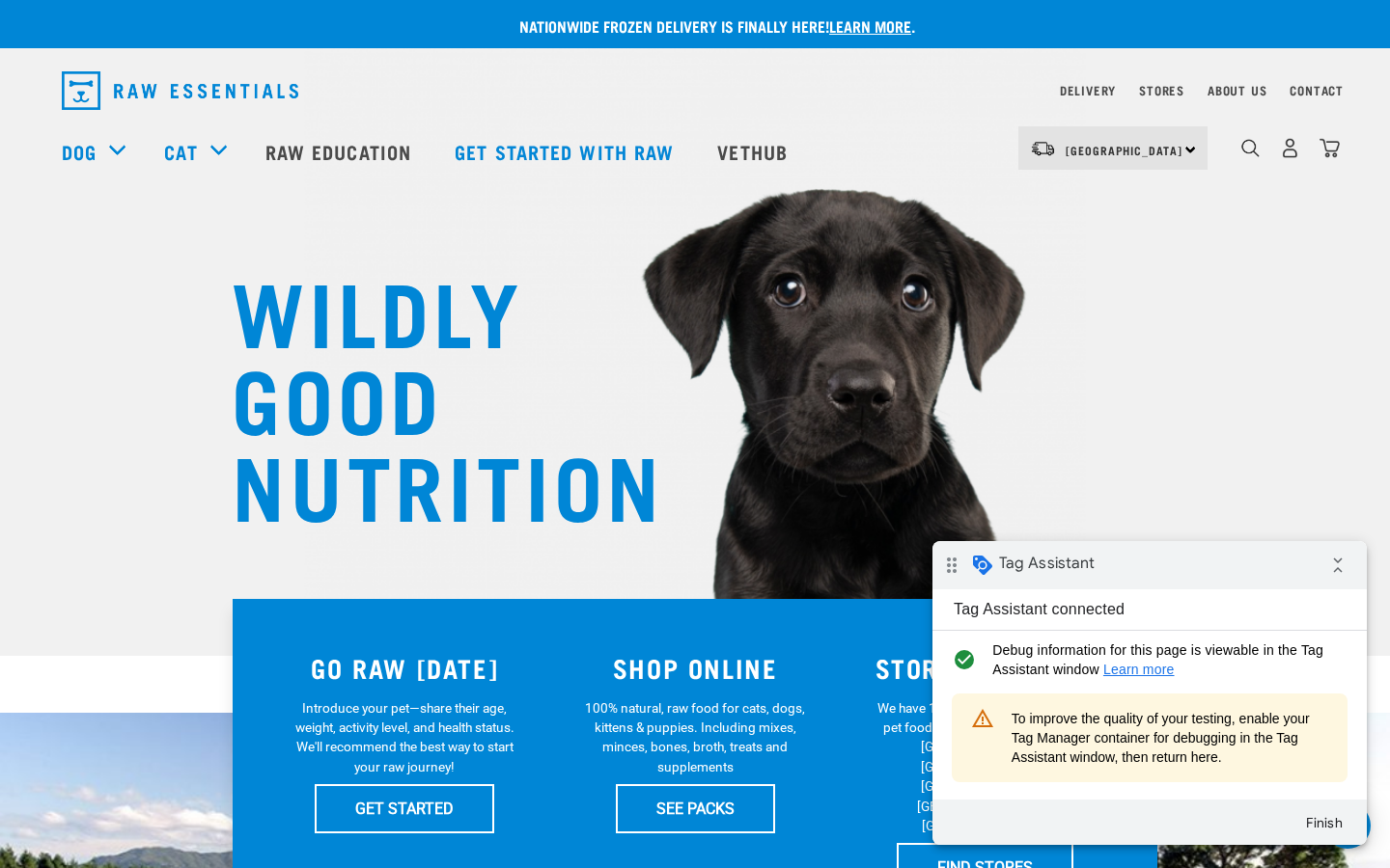
click at [1023, 158] on div "North Island North Island South Island Dog Shop all dog Get started packs" at bounding box center [695, 150] width 1297 height 77
click at [1023, 147] on img "dropdown navigation" at bounding box center [1329, 148] width 20 height 20
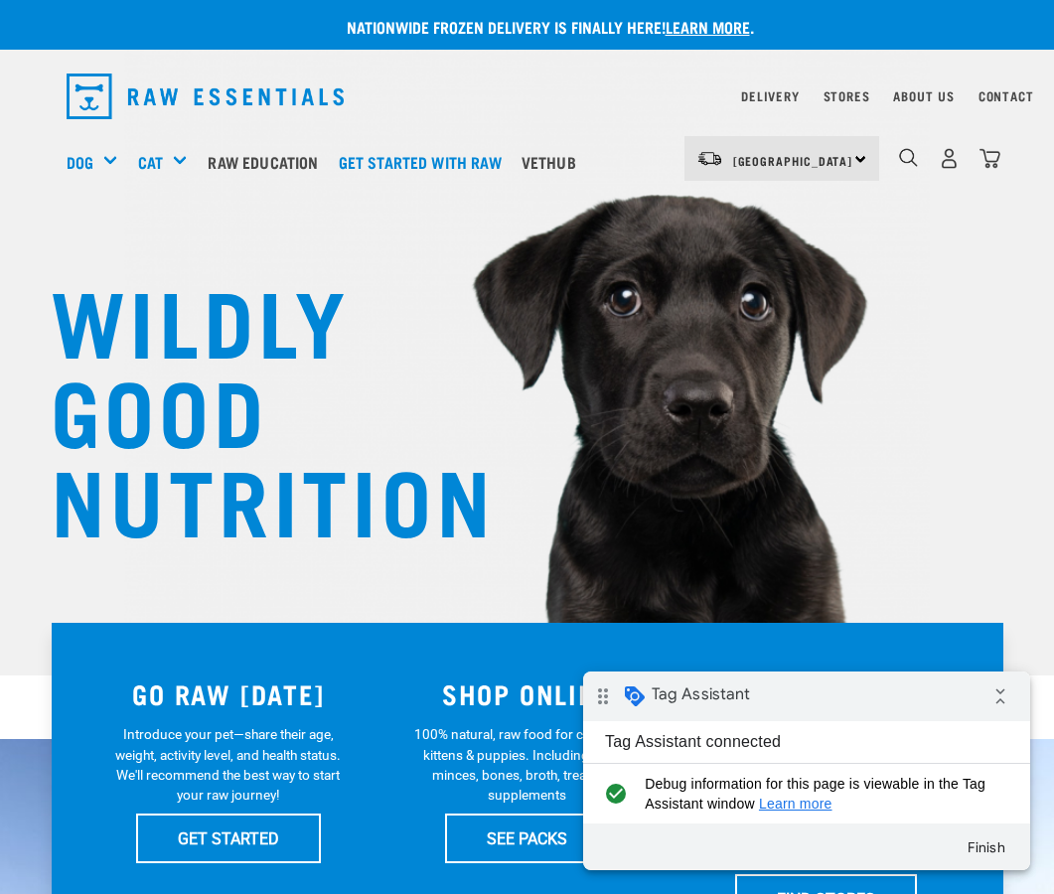
click at [1023, 472] on div "WILDLY GOOD NUTRITION" at bounding box center [527, 338] width 1054 height 676
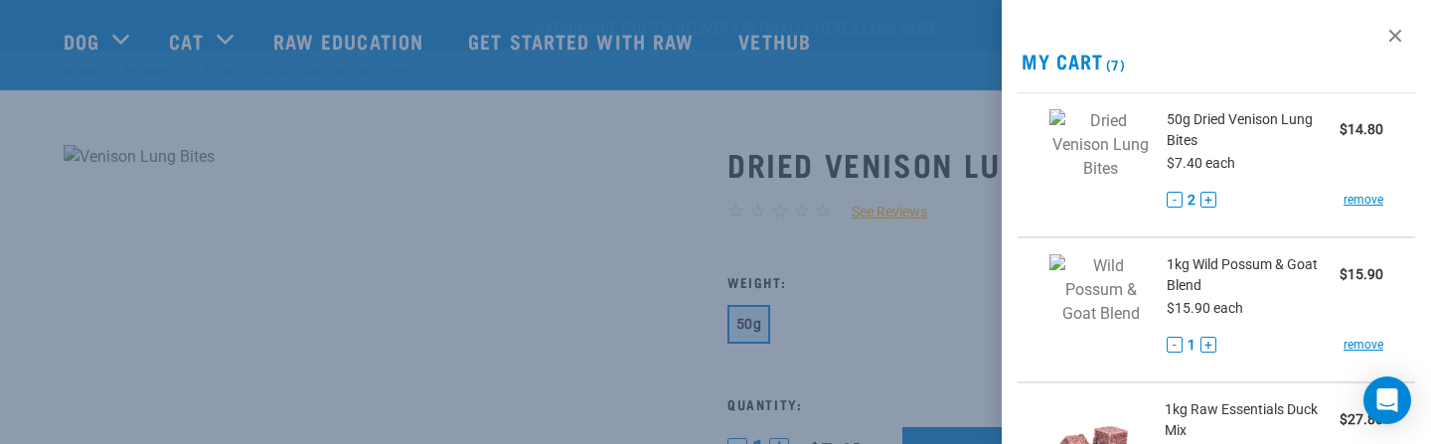
scroll to position [159, 0]
